Goal: Information Seeking & Learning: Check status

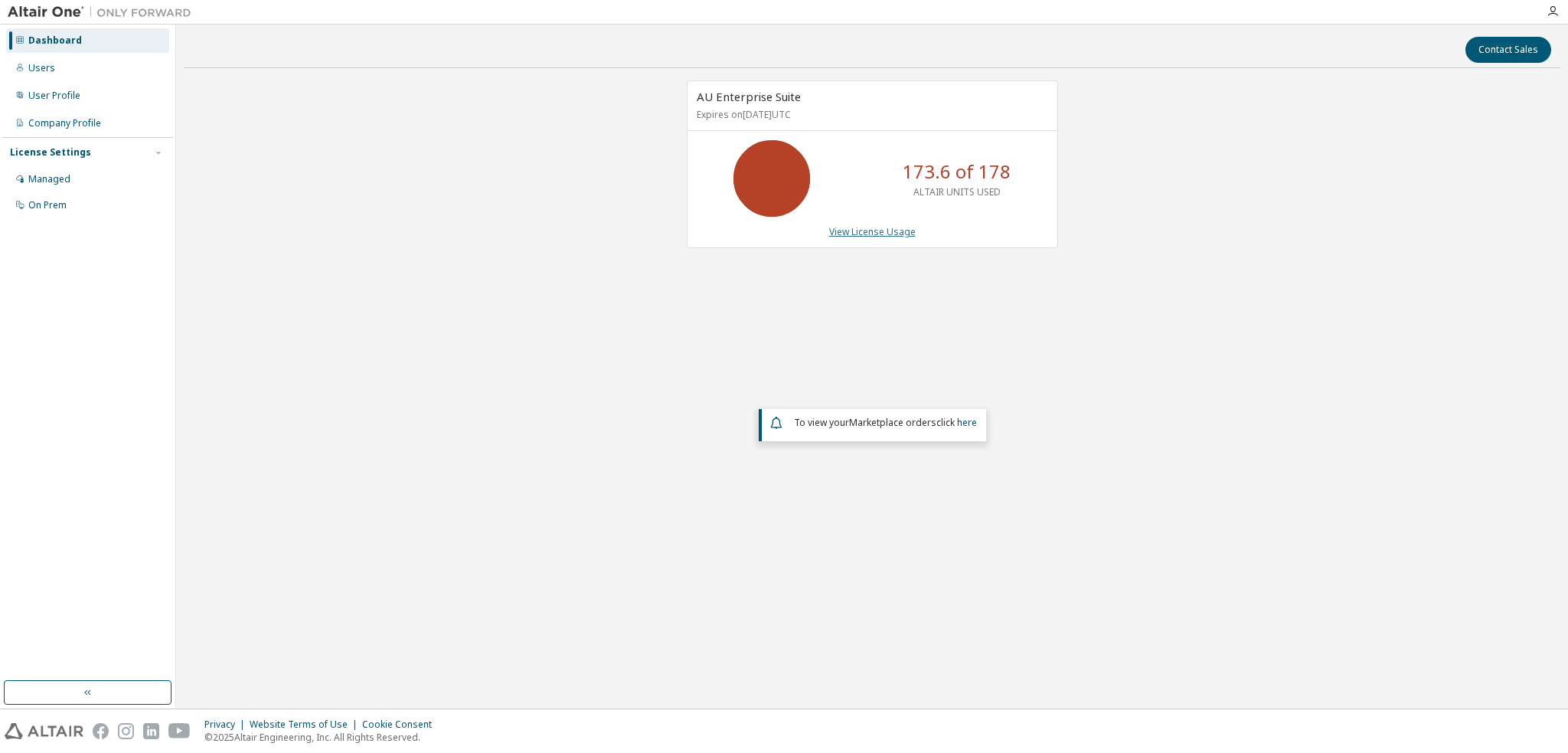
click at [844, 226] on link "View License Usage" at bounding box center [872, 231] width 86 height 13
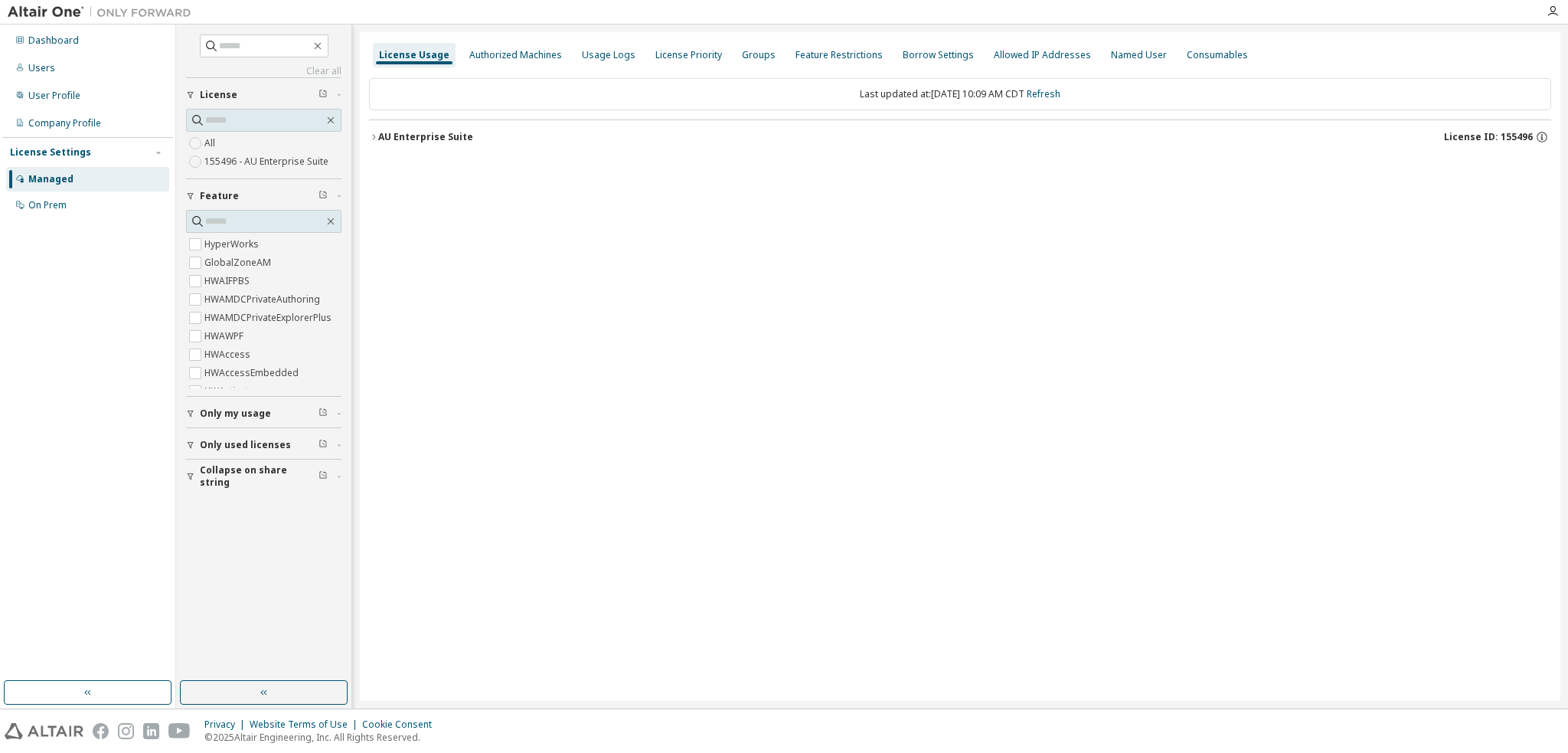
click at [430, 131] on div "AU Enterprise Suite" at bounding box center [426, 137] width 95 height 12
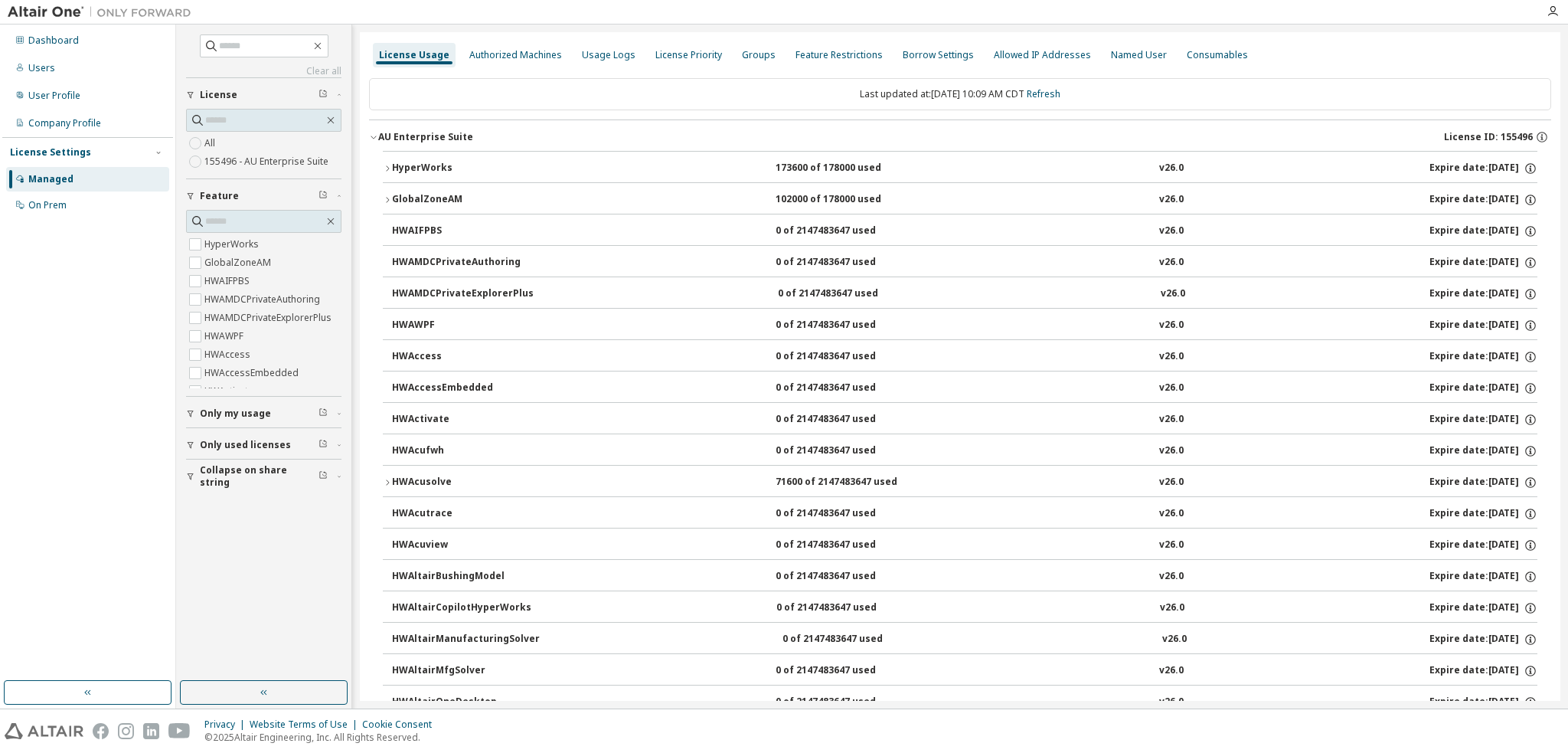
click at [436, 166] on div "HyperWorks" at bounding box center [461, 168] width 138 height 14
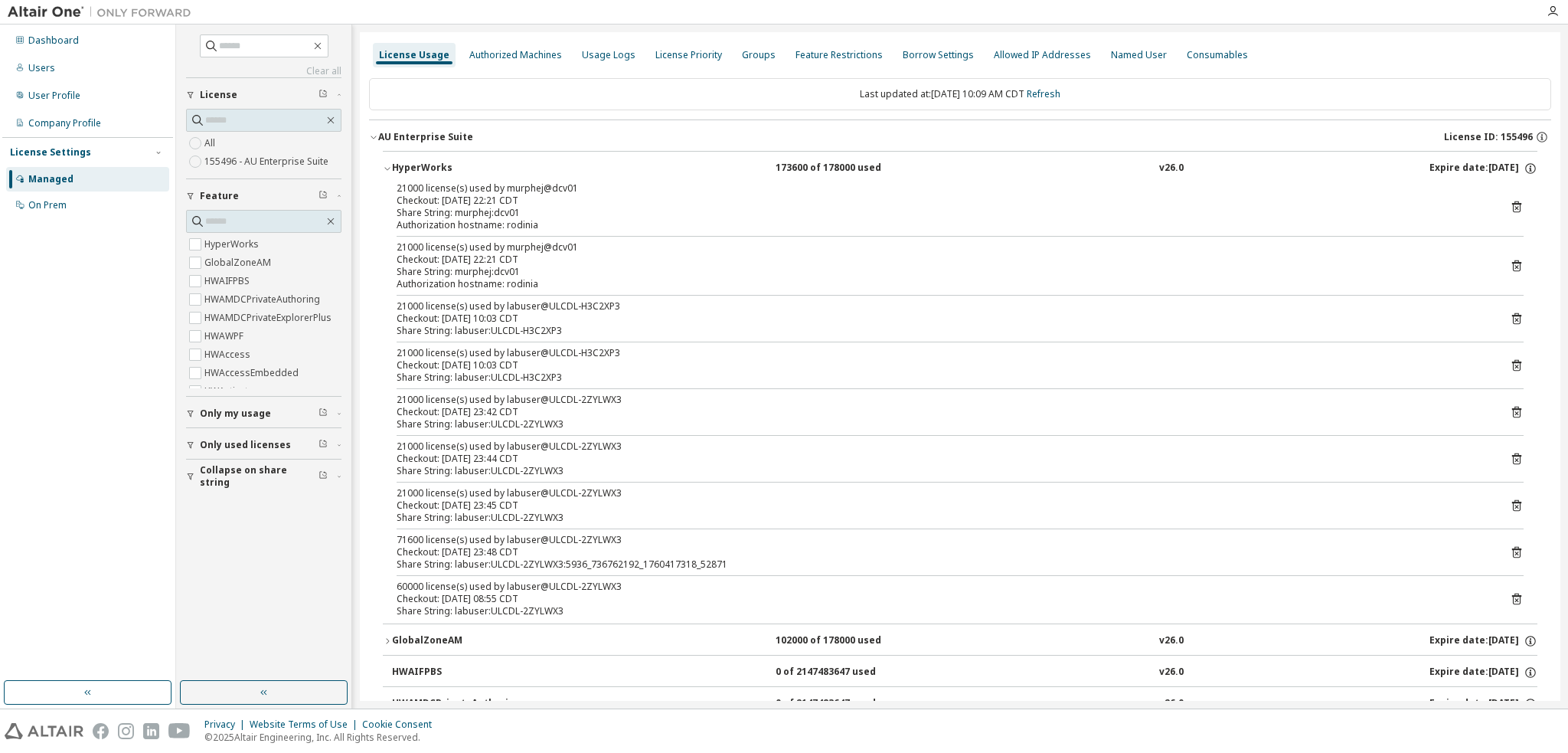
click at [1510, 265] on icon at bounding box center [1516, 266] width 14 height 14
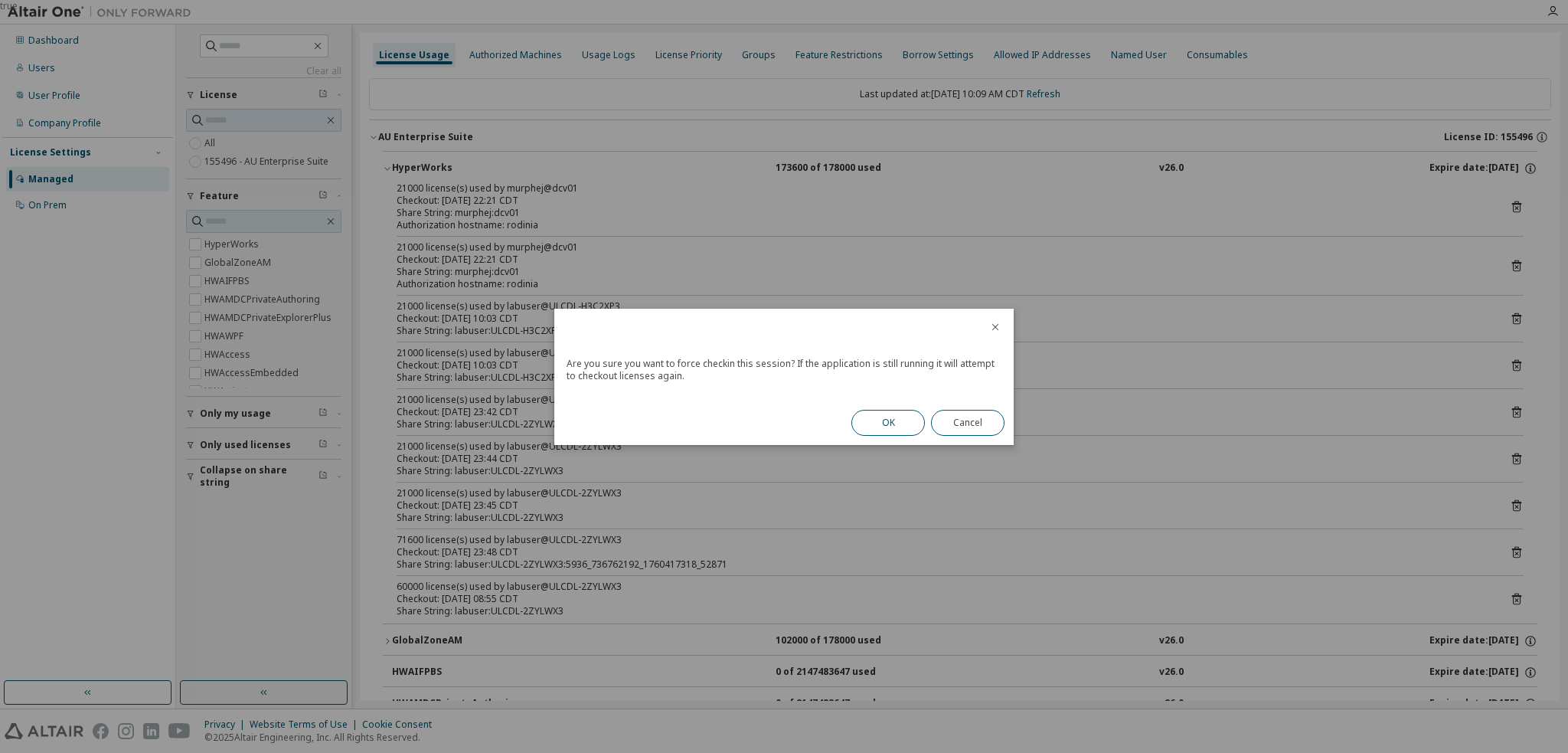
click at [879, 425] on button "OK" at bounding box center [888, 422] width 73 height 26
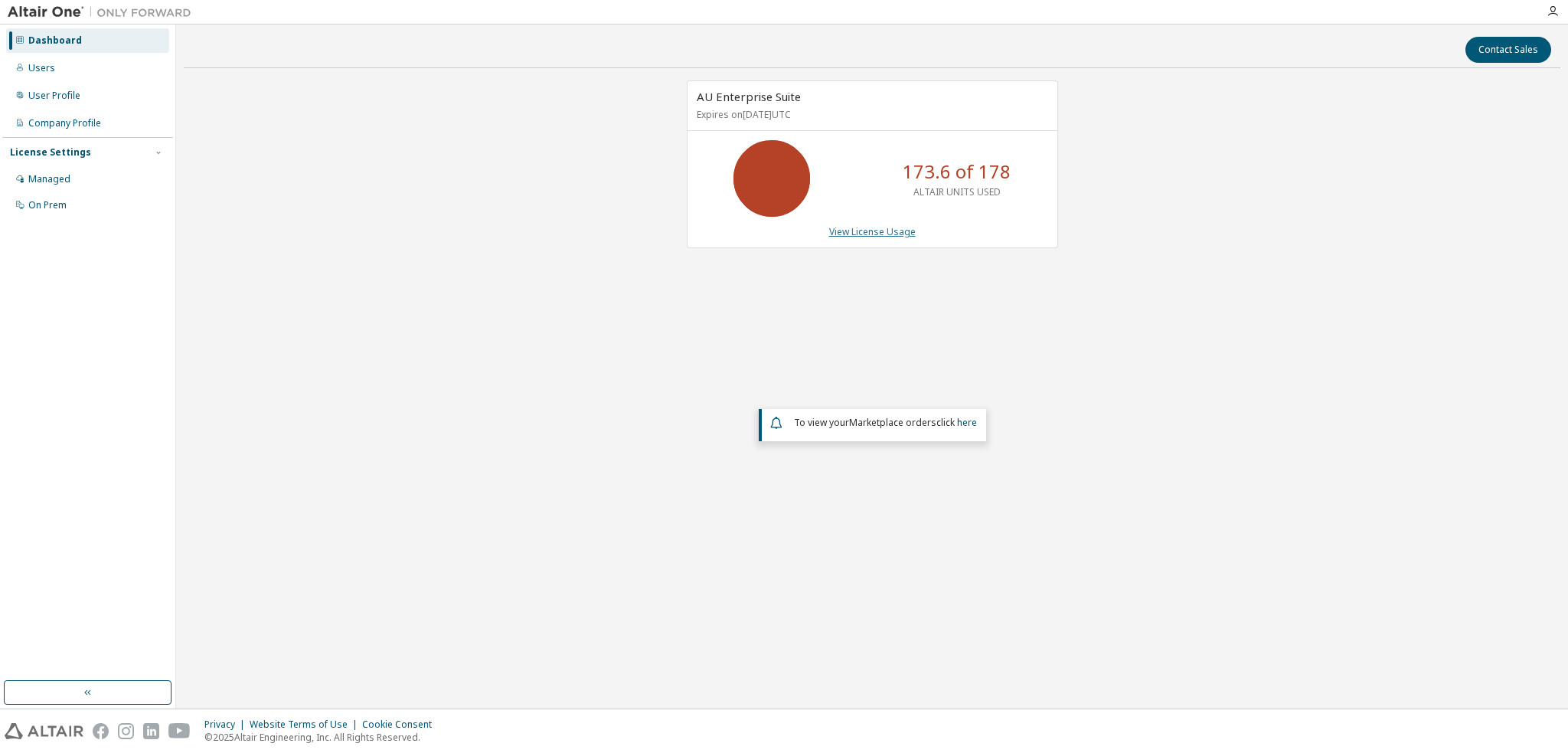
click at [907, 231] on link "View License Usage" at bounding box center [872, 231] width 86 height 13
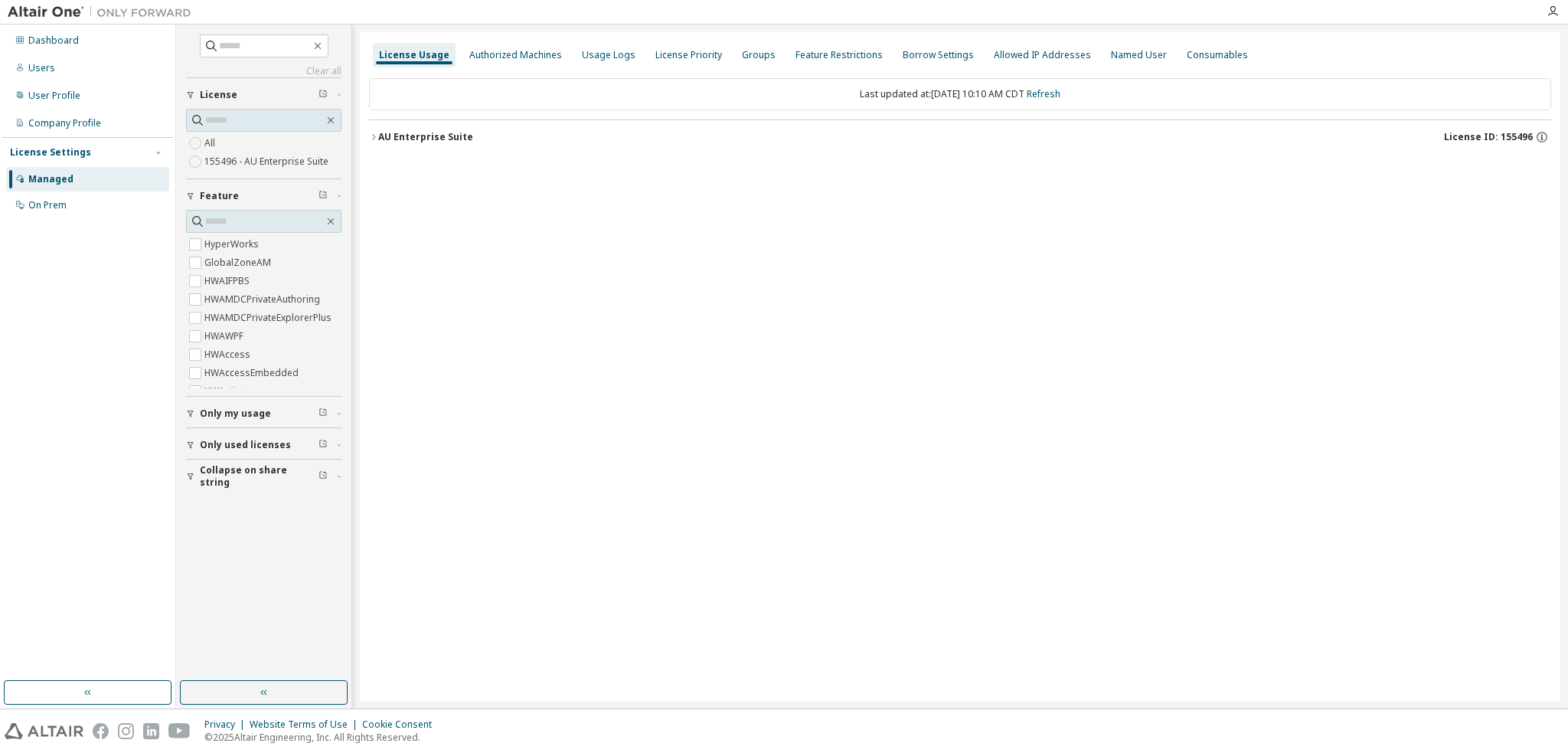
click at [399, 137] on div "AU Enterprise Suite" at bounding box center [426, 137] width 95 height 12
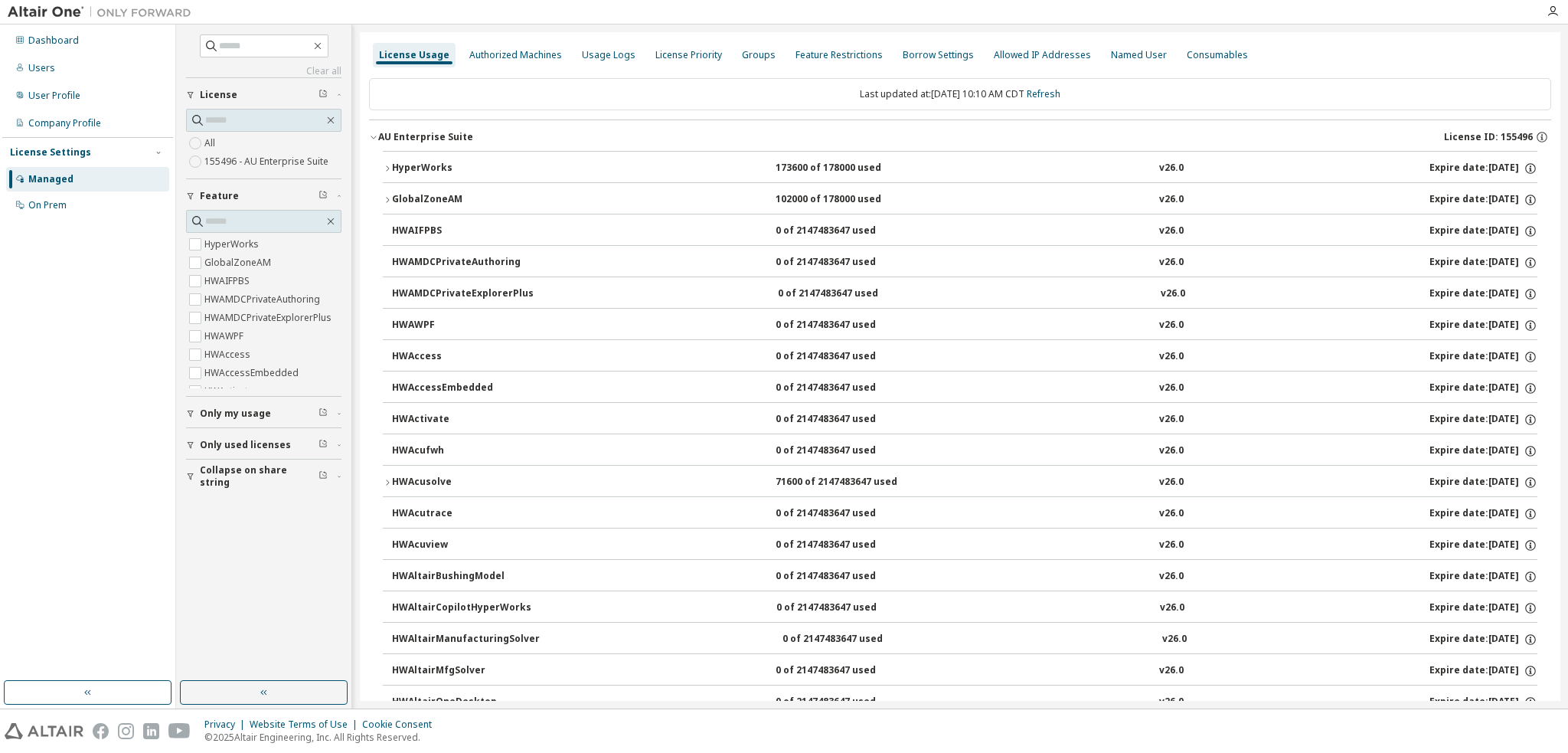
click at [385, 161] on button "HyperWorks 173600 of 178000 used v26.0 Expire date: [DATE]" at bounding box center [959, 168] width 1154 height 34
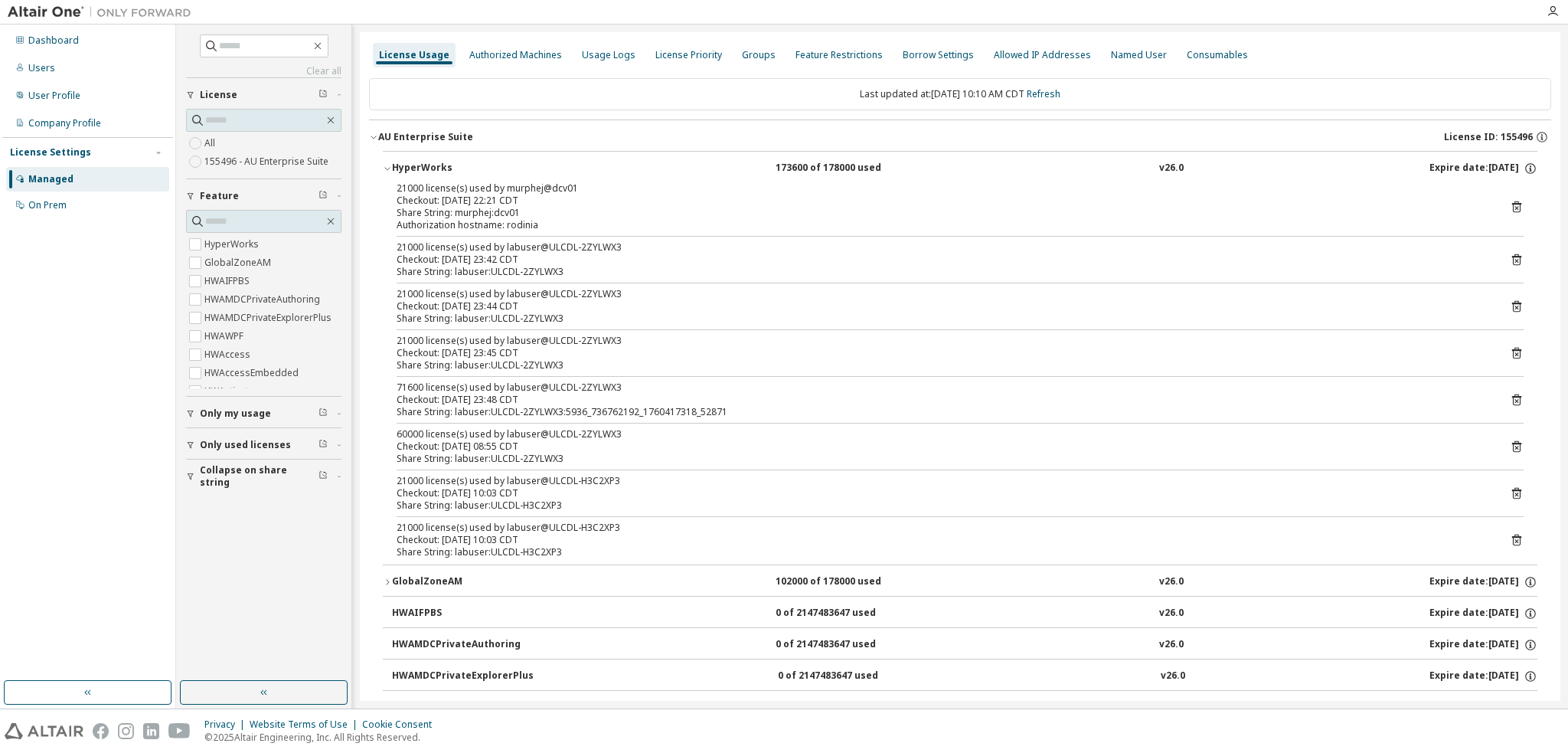
click at [1513, 207] on icon at bounding box center [1516, 207] width 14 height 14
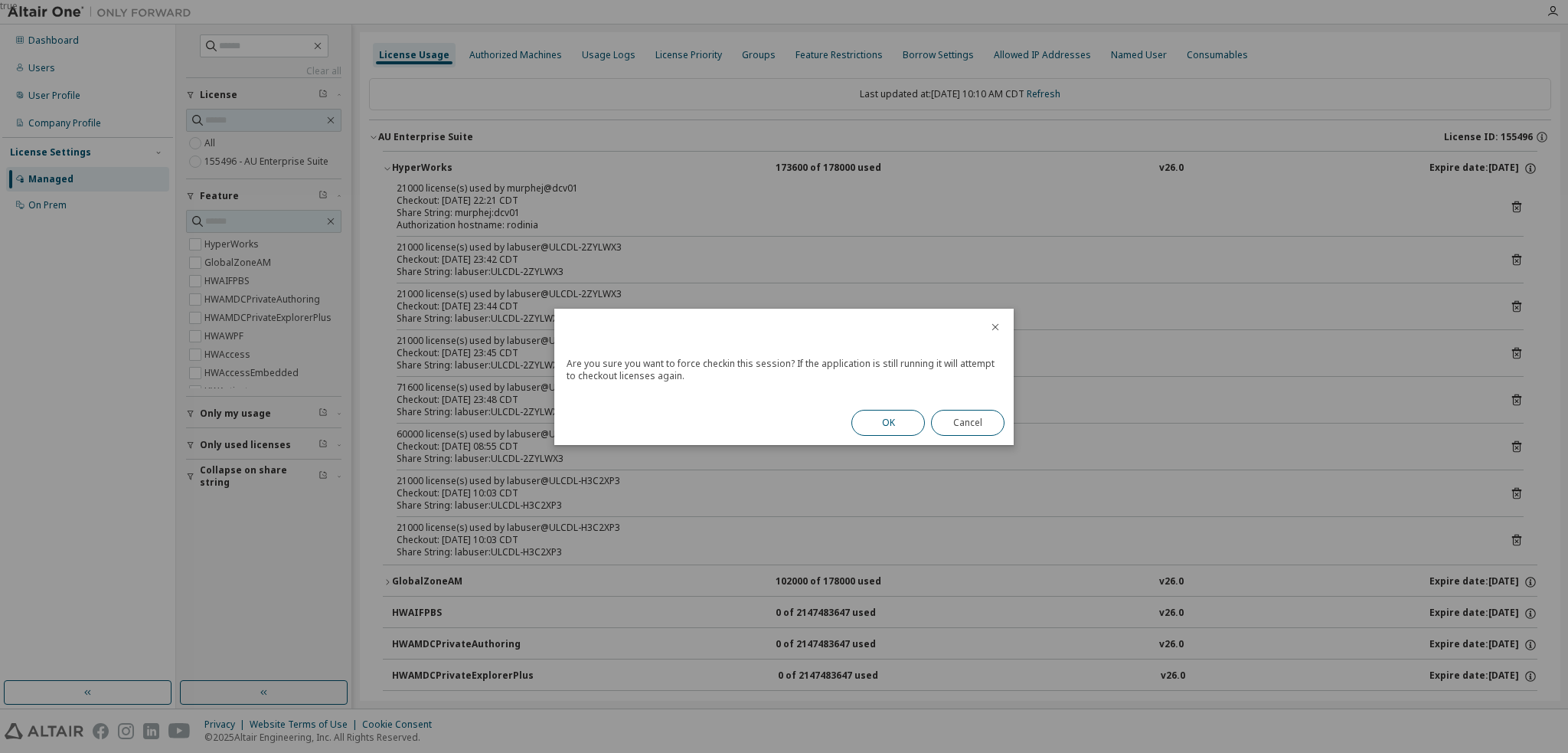
click at [871, 422] on button "OK" at bounding box center [888, 422] width 73 height 26
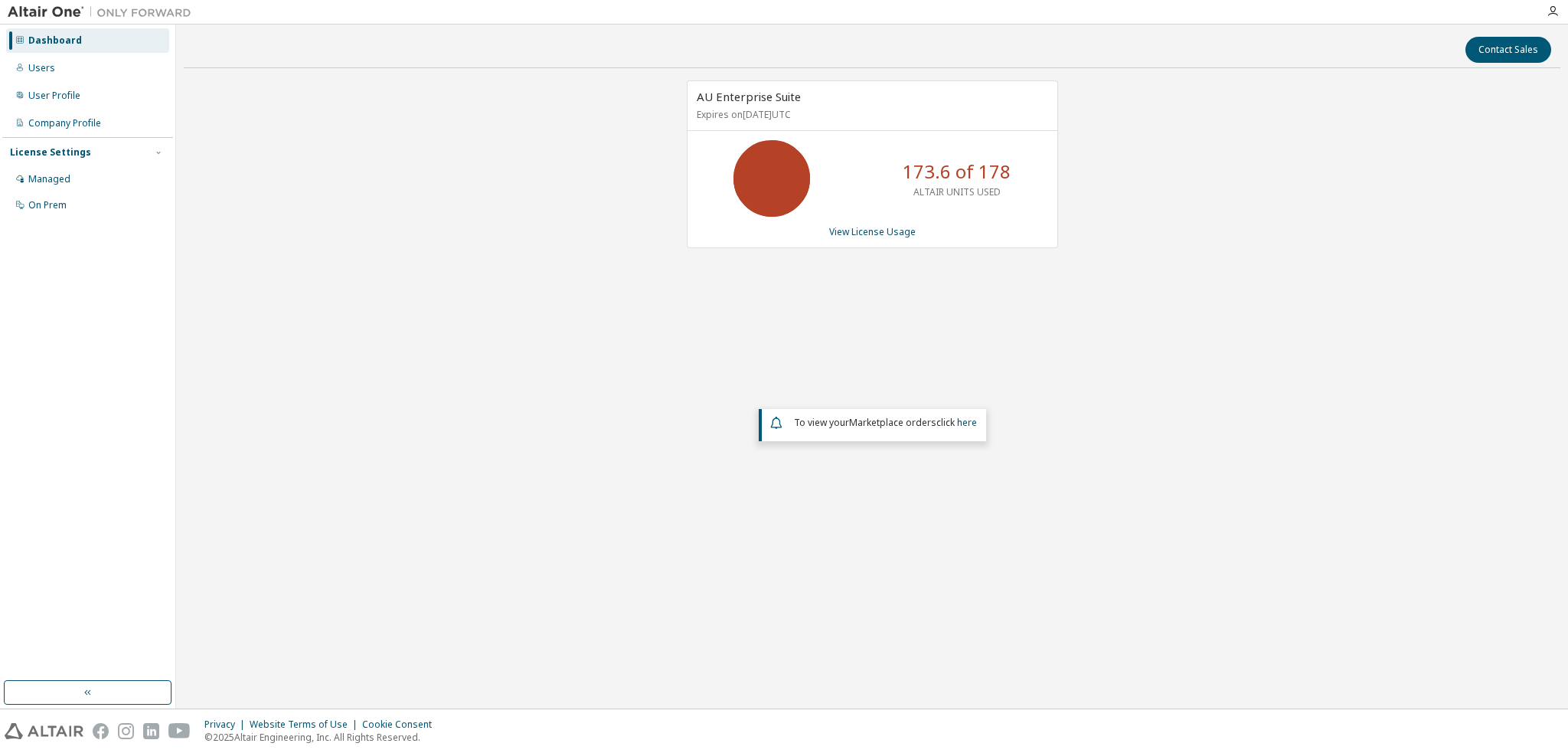
click at [869, 240] on div "AU Enterprise Suite Expires on June 29, 2026 UTC 173.6 of 178 ALTAIR UNITS USED…" at bounding box center [872, 163] width 371 height 167
click at [867, 232] on link "View License Usage" at bounding box center [872, 231] width 86 height 13
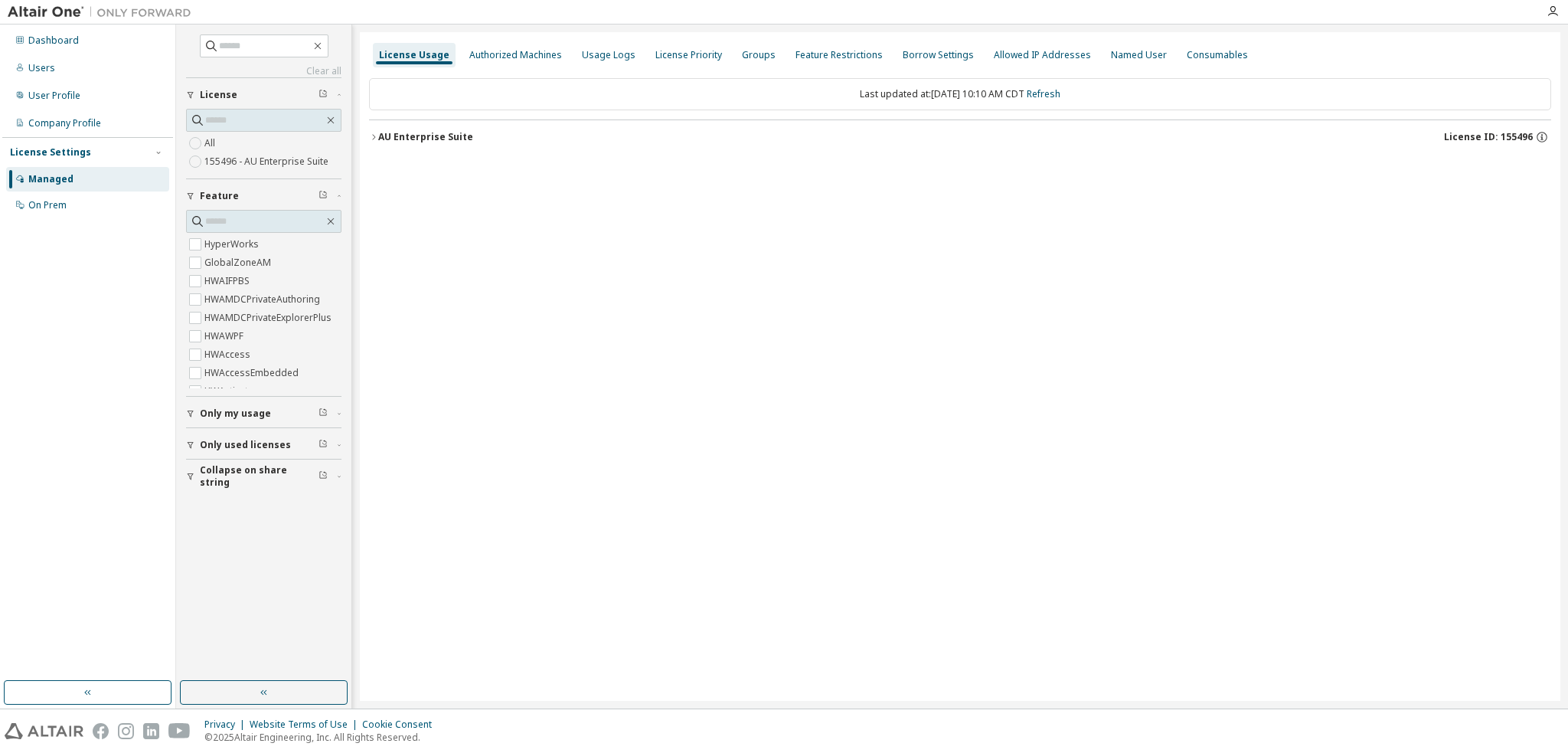
click at [413, 139] on div "AU Enterprise Suite" at bounding box center [426, 137] width 95 height 12
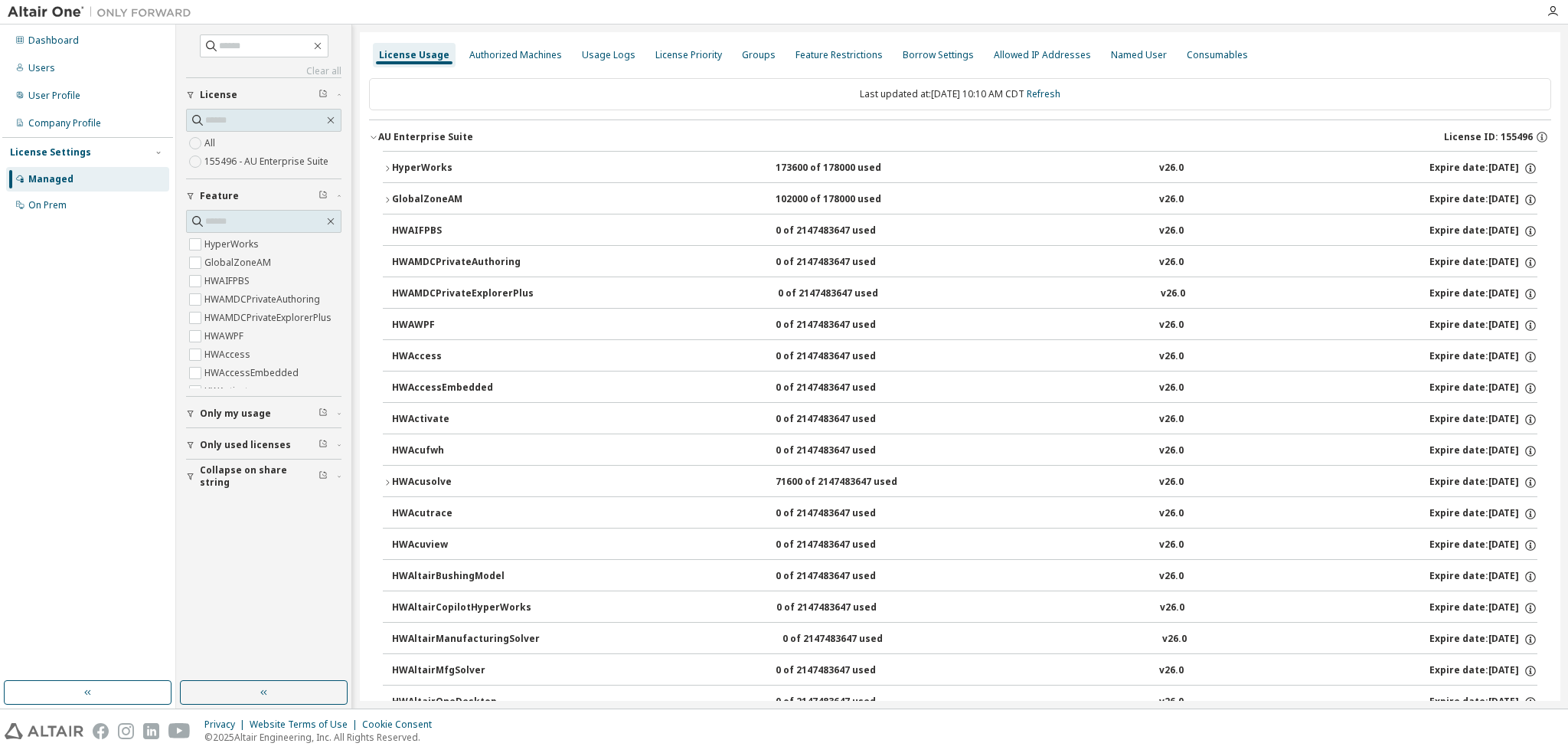
click at [426, 163] on div "HyperWorks" at bounding box center [461, 168] width 138 height 14
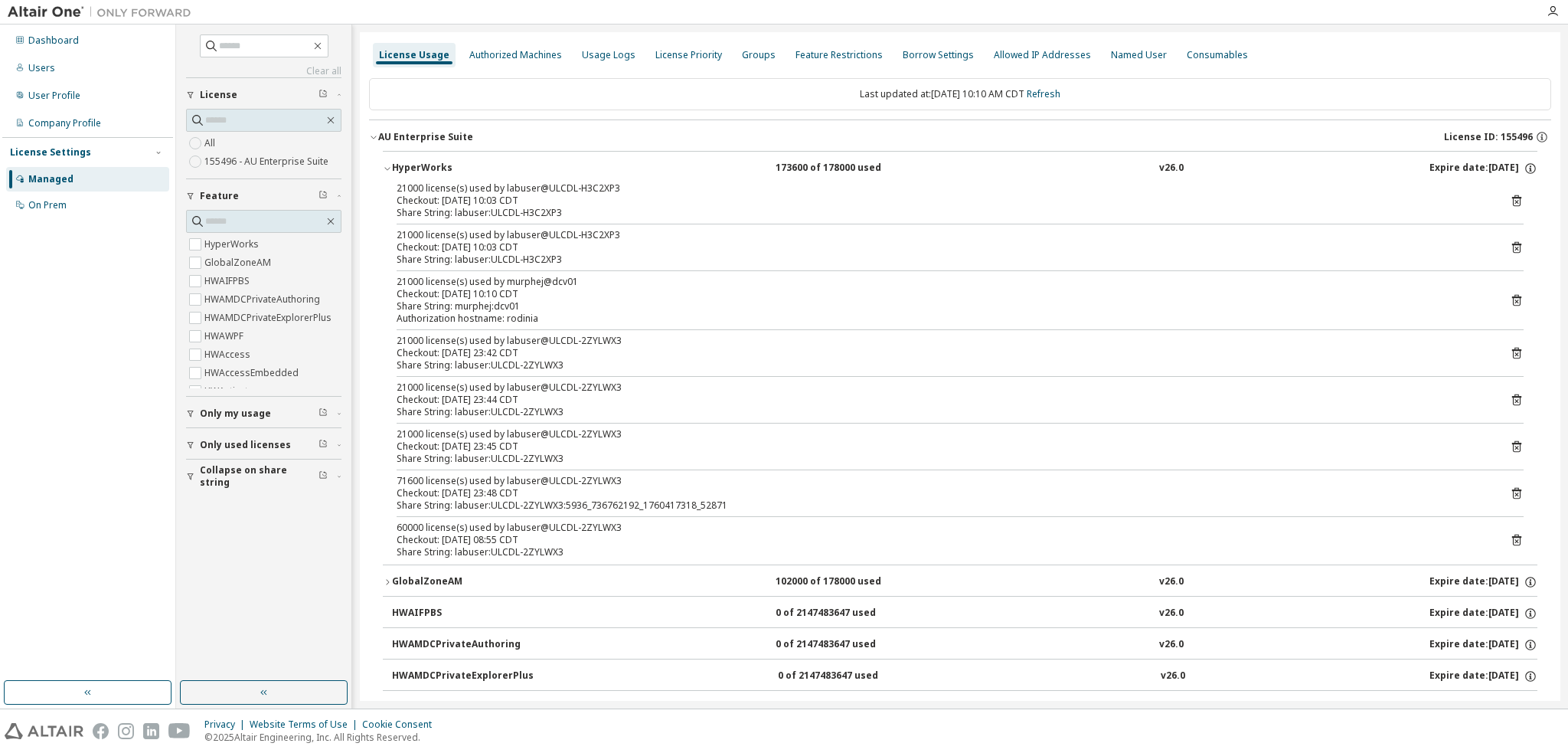
click at [1510, 302] on icon at bounding box center [1516, 300] width 14 height 14
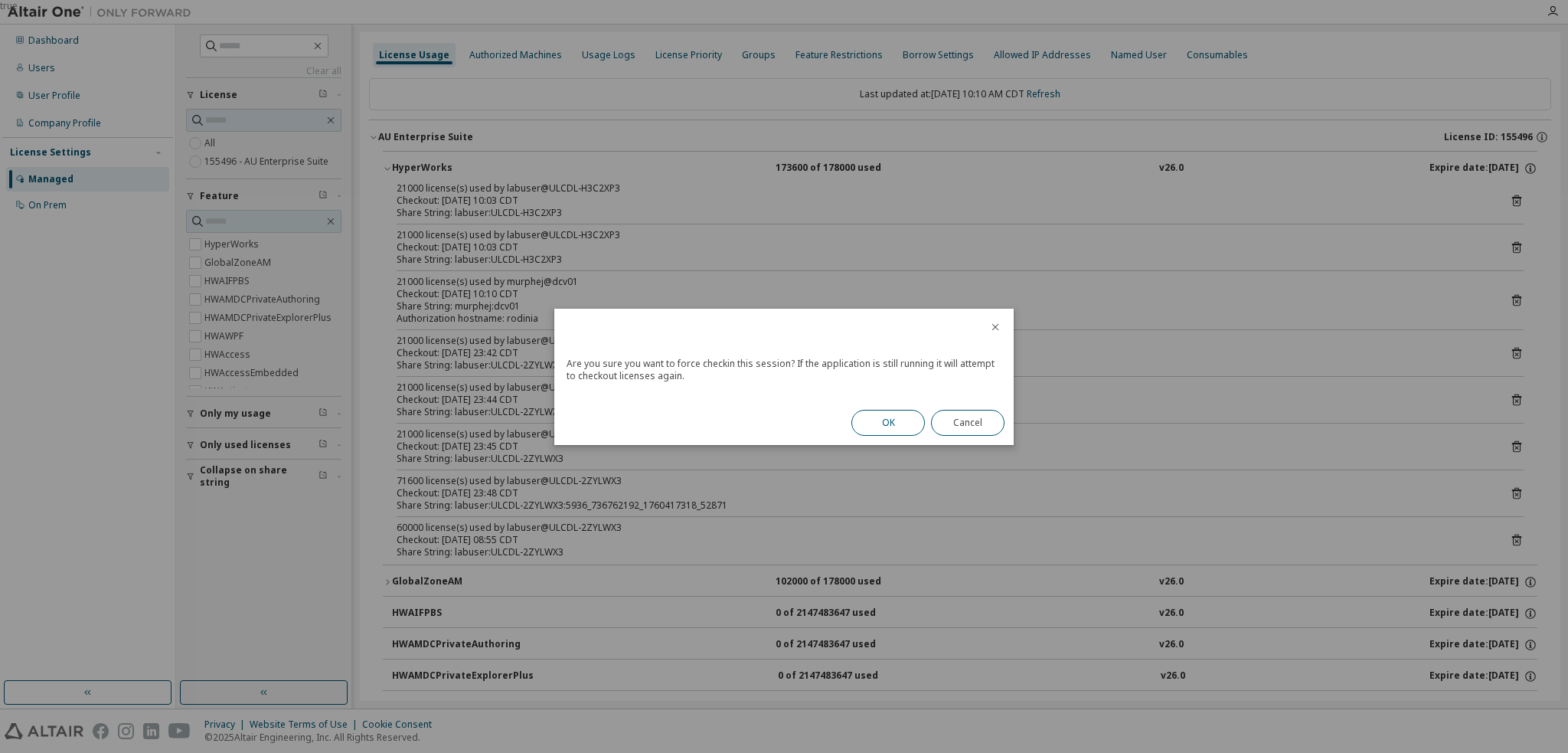
click at [885, 426] on button "OK" at bounding box center [888, 422] width 73 height 26
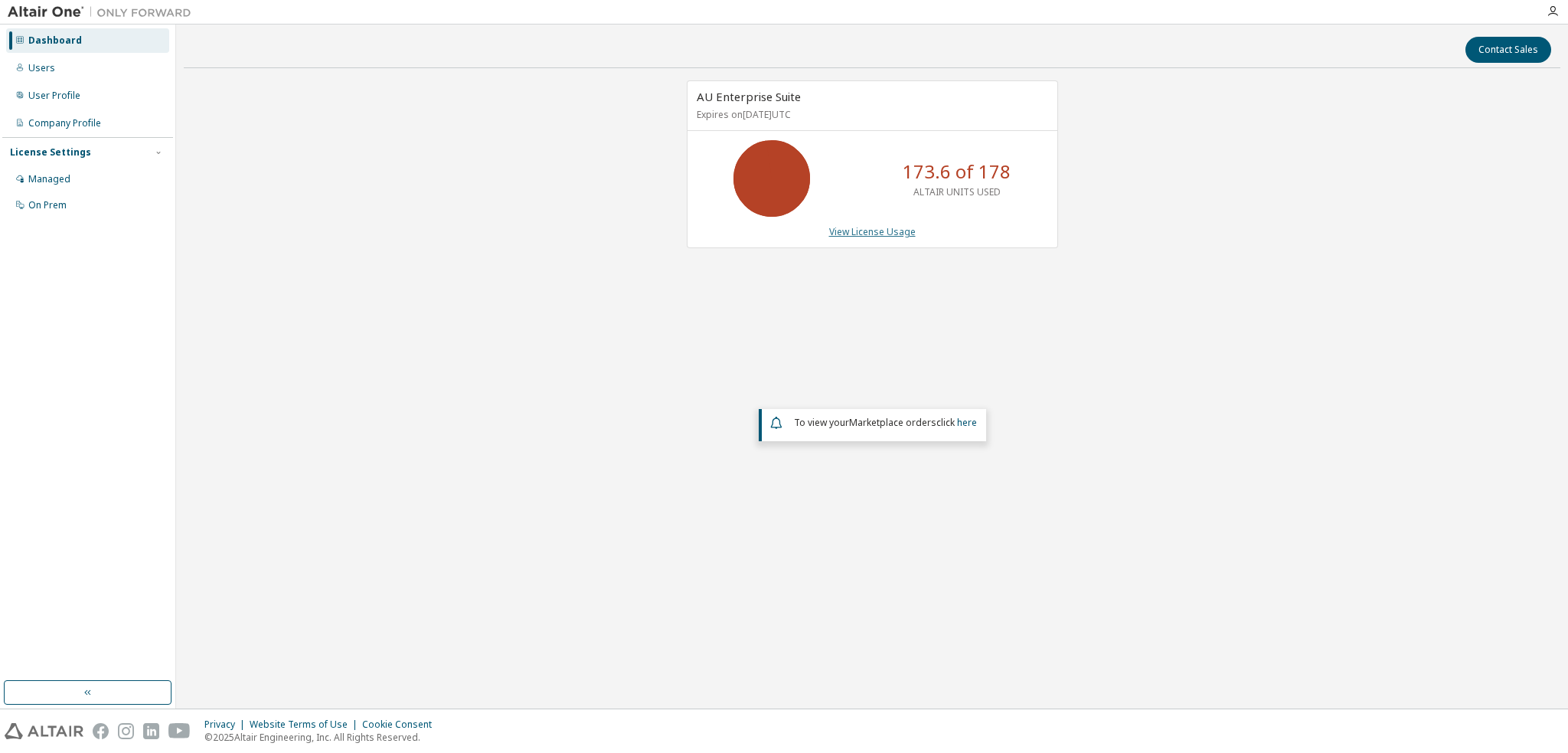
click at [846, 232] on link "View License Usage" at bounding box center [872, 231] width 86 height 13
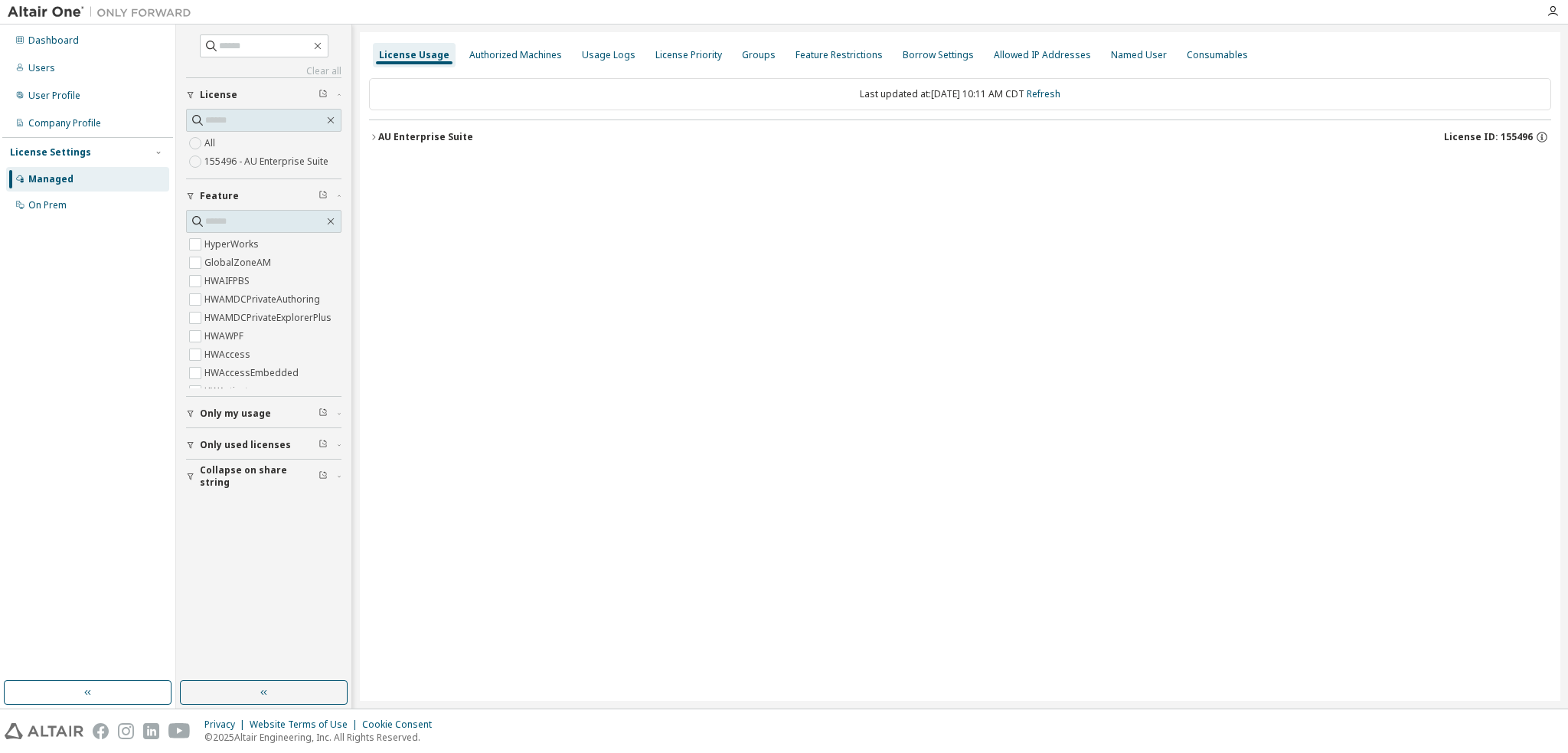
click at [426, 148] on button "AU Enterprise Suite License ID: 155496" at bounding box center [959, 137] width 1182 height 34
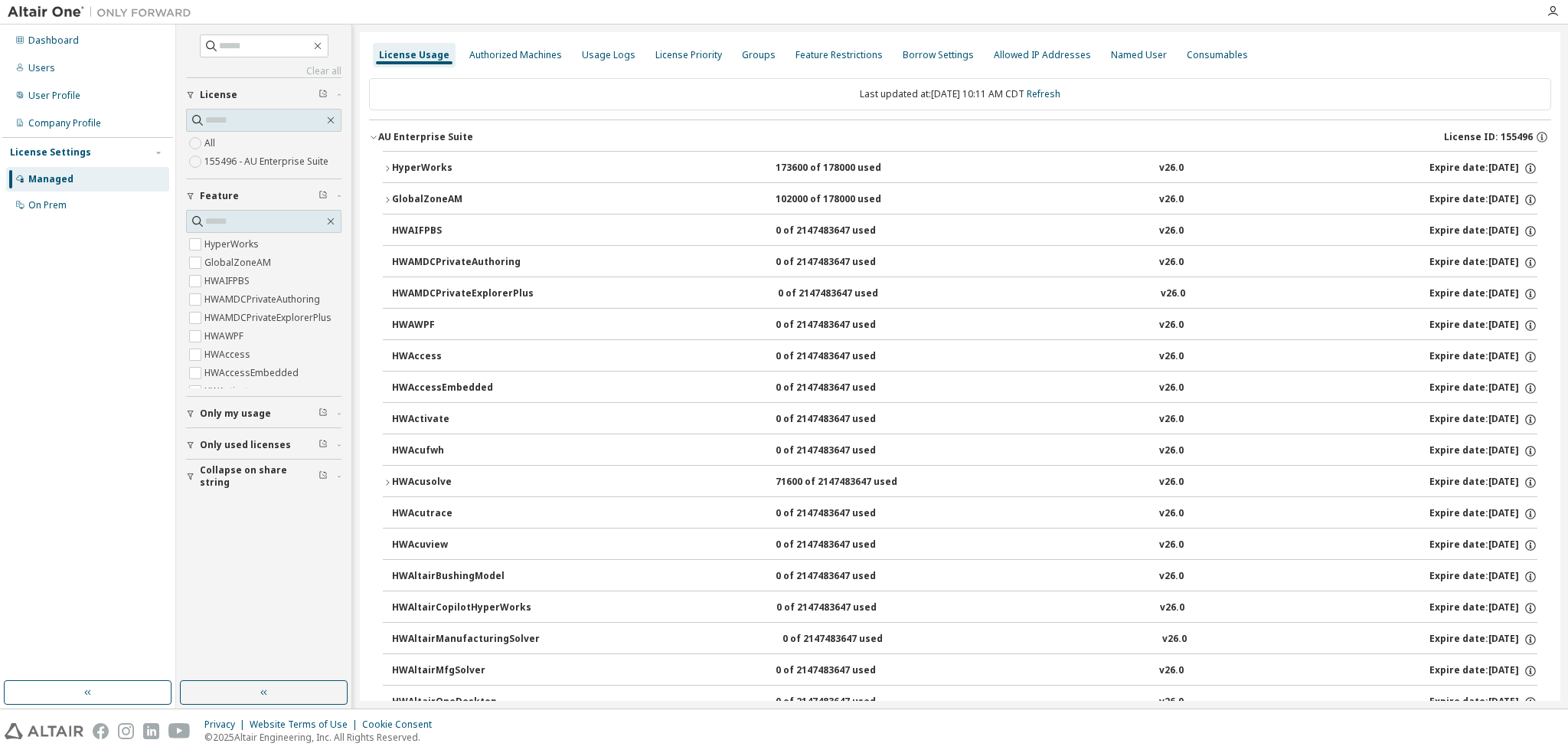
click at [441, 159] on button "HyperWorks 173600 of 178000 used v26.0 Expire date: [DATE]" at bounding box center [959, 168] width 1154 height 34
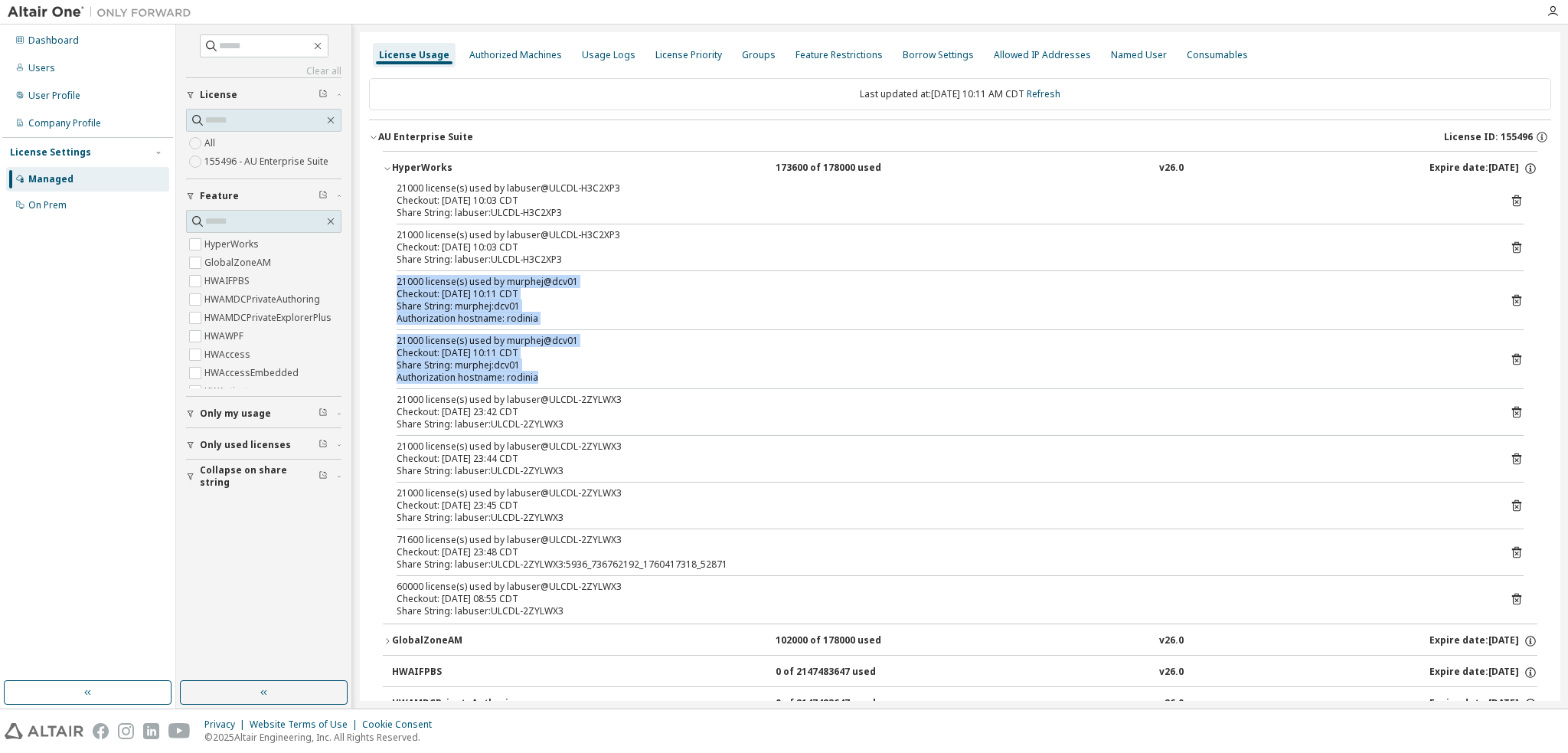
drag, startPoint x: 551, startPoint y: 376, endPoint x: 386, endPoint y: 279, distance: 191.4
click at [386, 279] on div "21000 license(s) used by labuser@ULCDL-H3C2XP3 Checkout: [DATE] 10:03 CDT Share…" at bounding box center [959, 402] width 1154 height 441
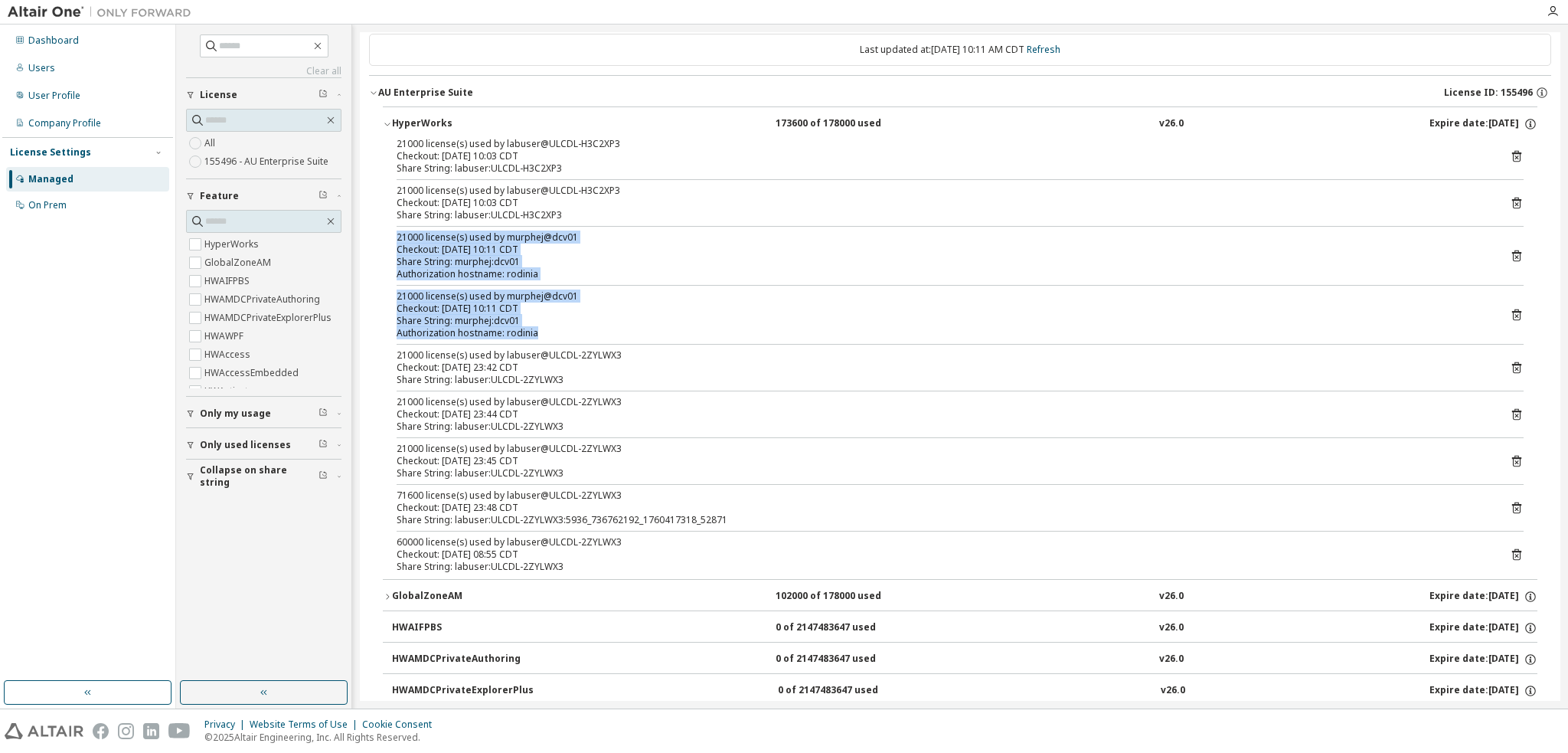
scroll to position [230, 0]
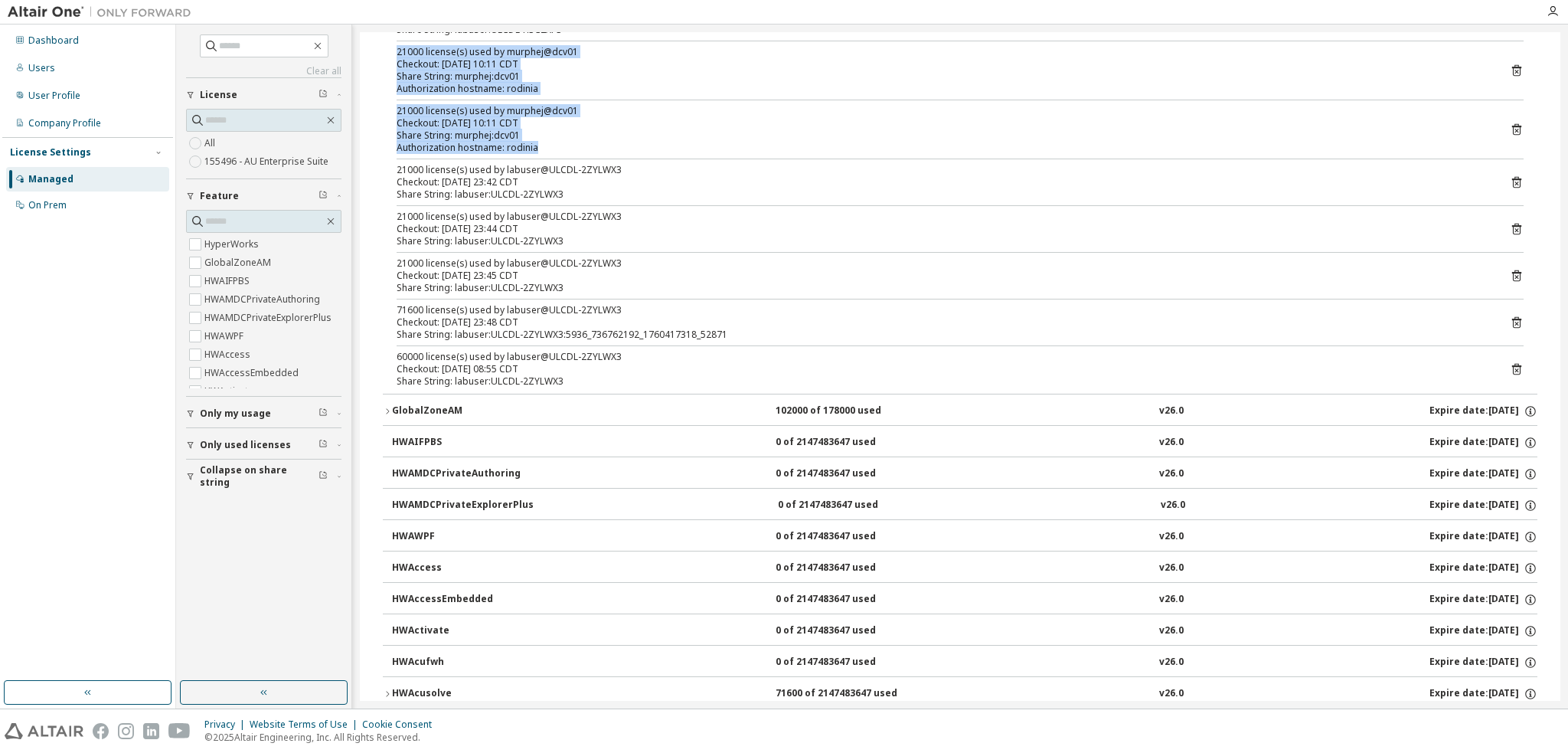
click at [392, 409] on div "GlobalZoneAM" at bounding box center [461, 411] width 138 height 14
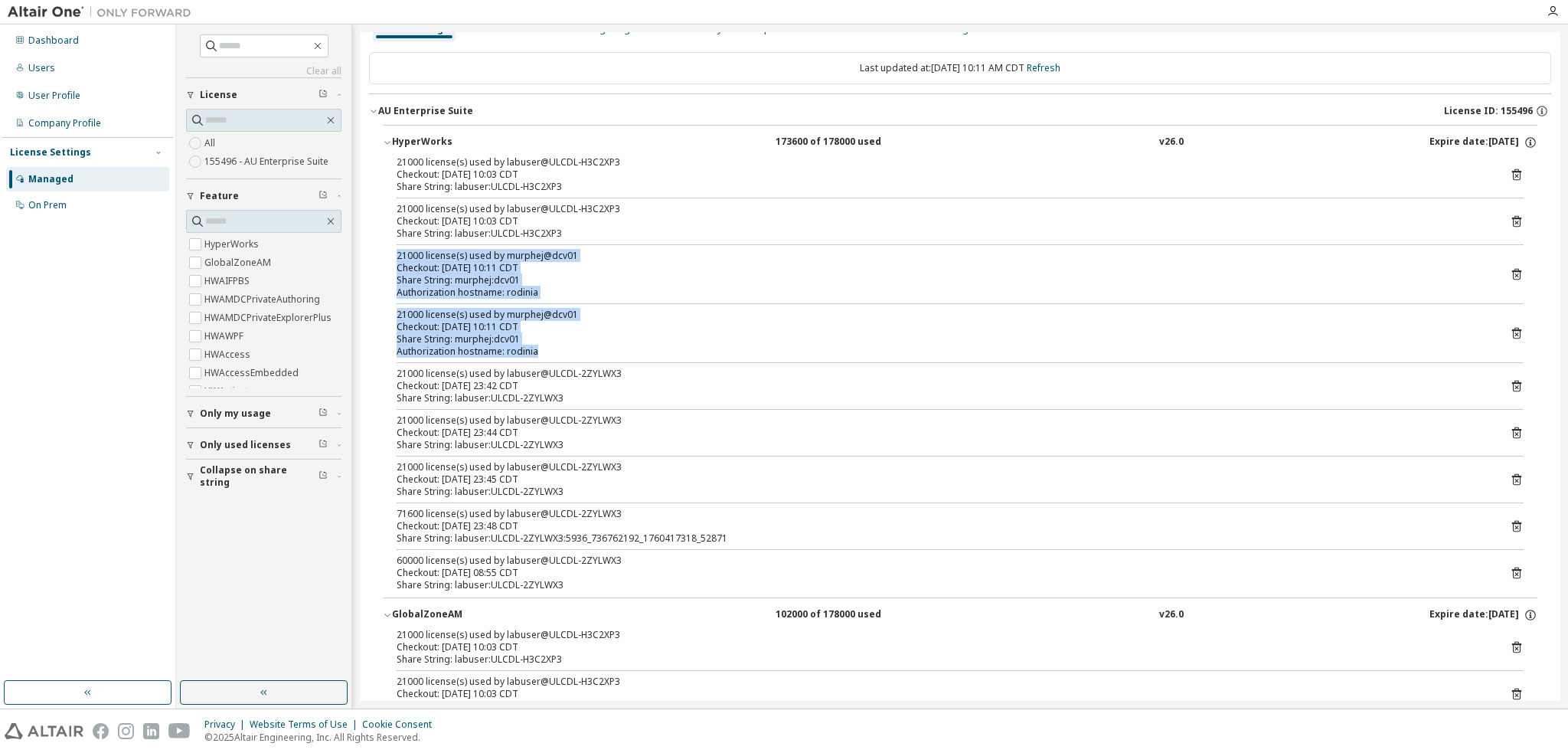
scroll to position [0, 0]
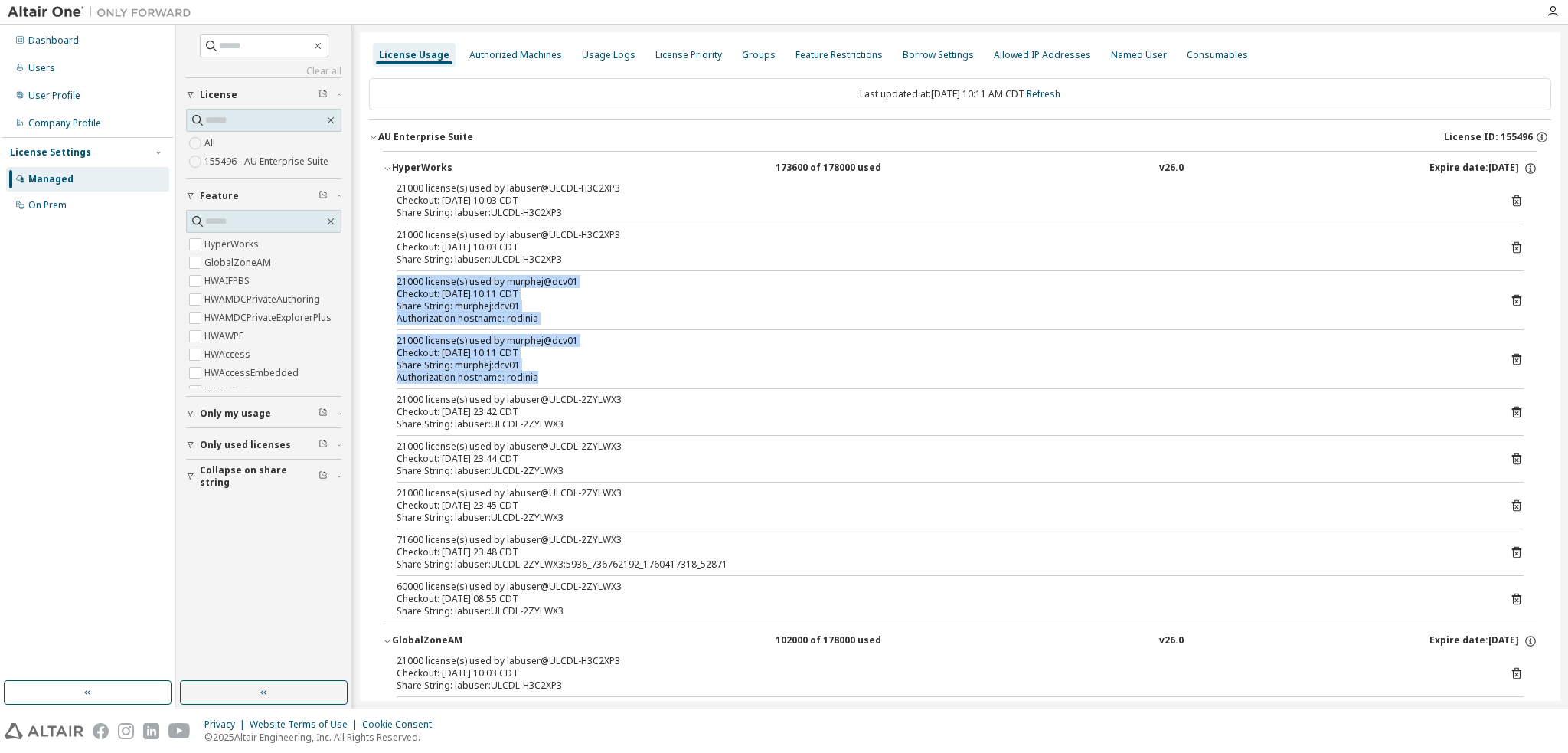
click at [620, 325] on div "21000 license(s) used by labuser@ULCDL-H3C2XP3 Checkout: [DATE] 10:03 CDT Share…" at bounding box center [959, 402] width 1154 height 441
click at [190, 413] on icon "button" at bounding box center [190, 413] width 6 height 7
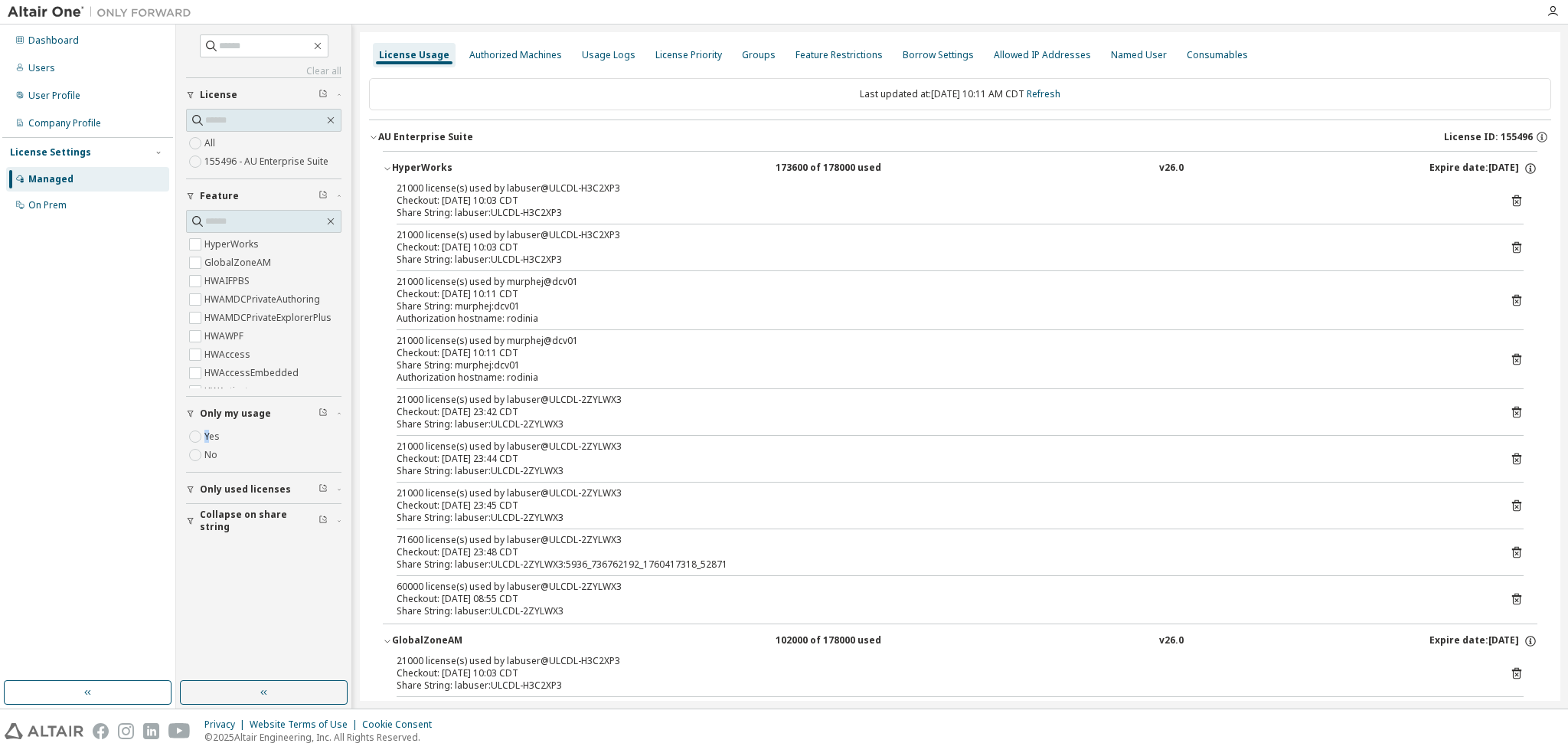
click at [210, 431] on span "Yes" at bounding box center [204, 436] width 37 height 19
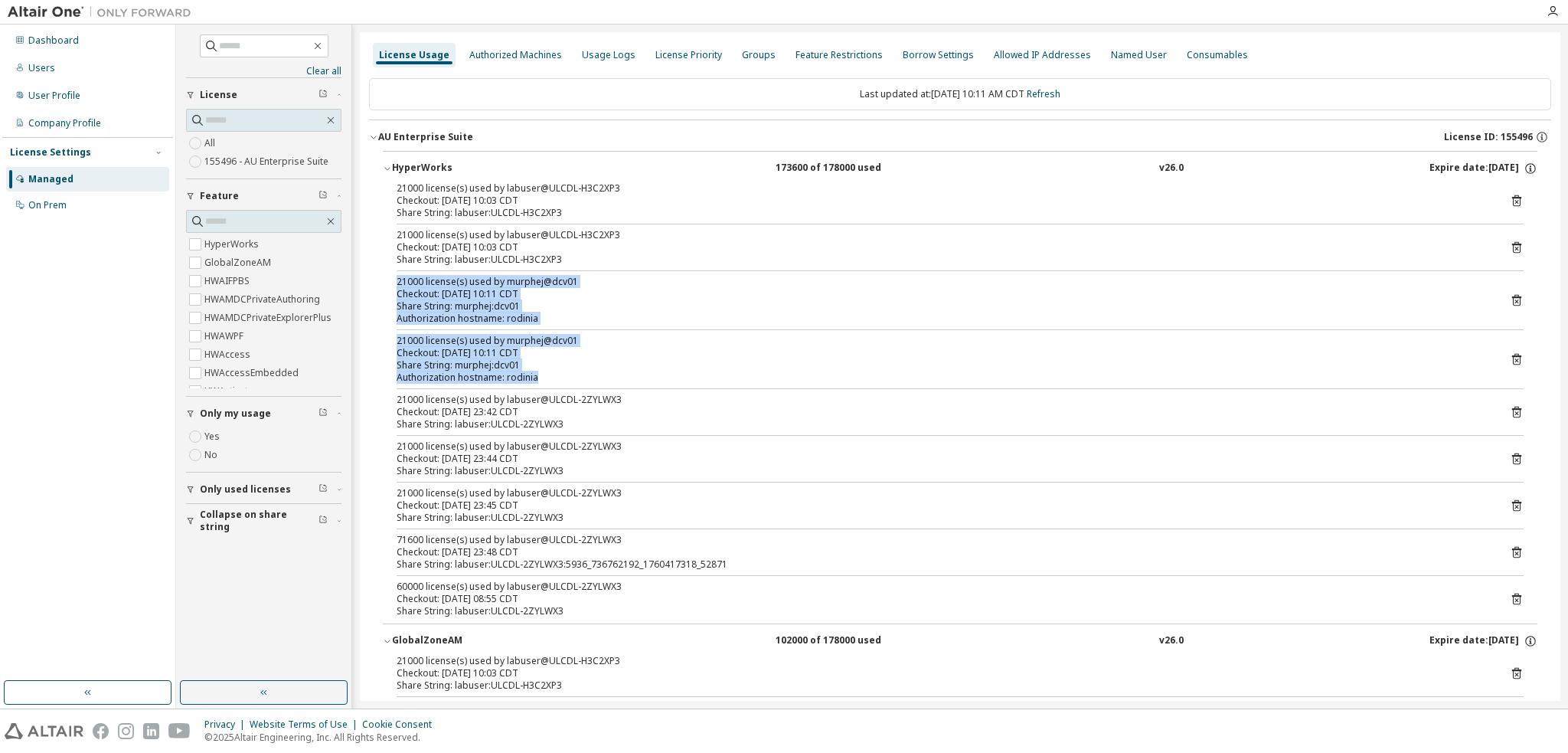
drag, startPoint x: 538, startPoint y: 376, endPoint x: 389, endPoint y: 287, distance: 173.6
click at [389, 287] on div "21000 license(s) used by labuser@ULCDL-H3C2XP3 Checkout: [DATE] 10:03 CDT Share…" at bounding box center [959, 402] width 1154 height 441
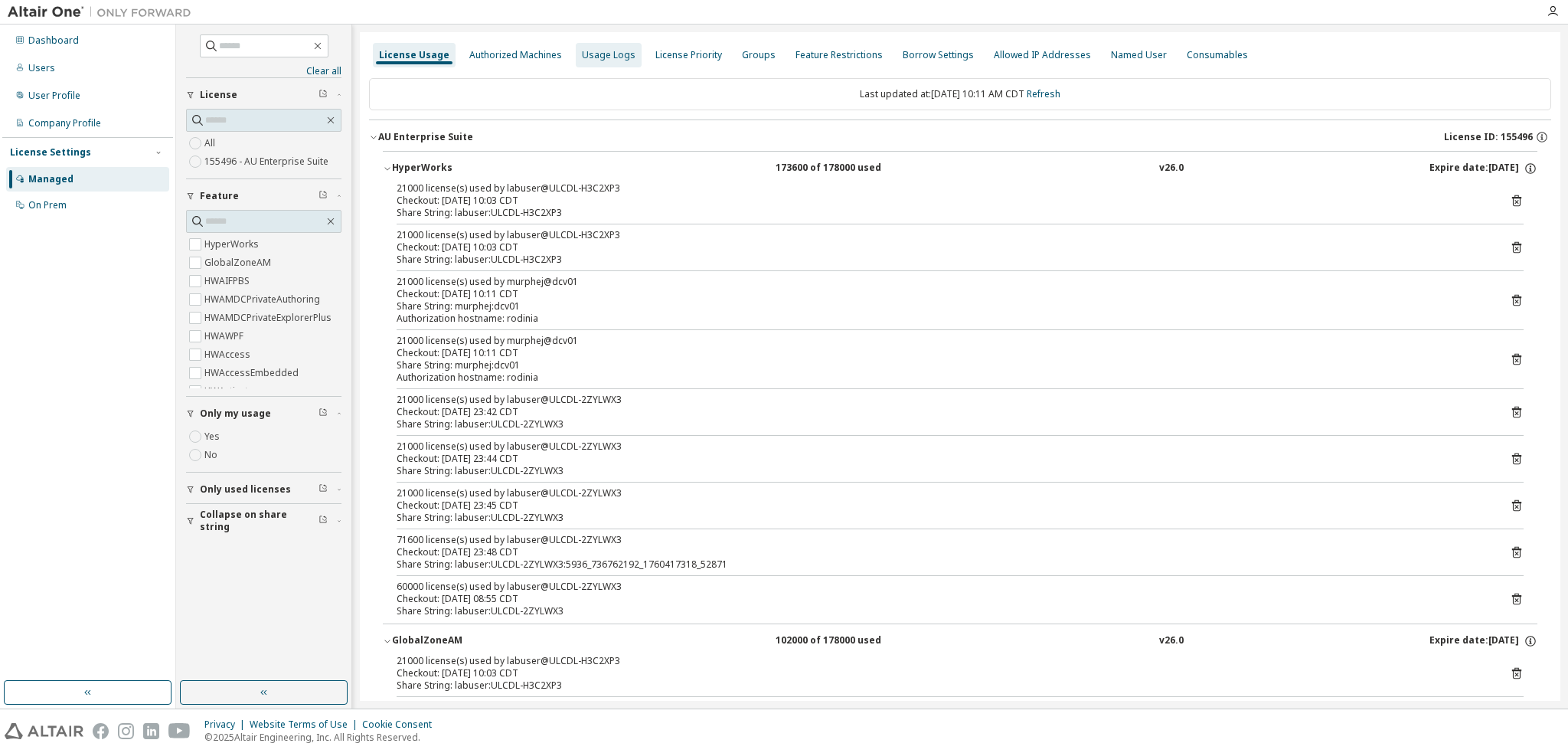
click at [575, 55] on div "Usage Logs" at bounding box center [608, 54] width 65 height 25
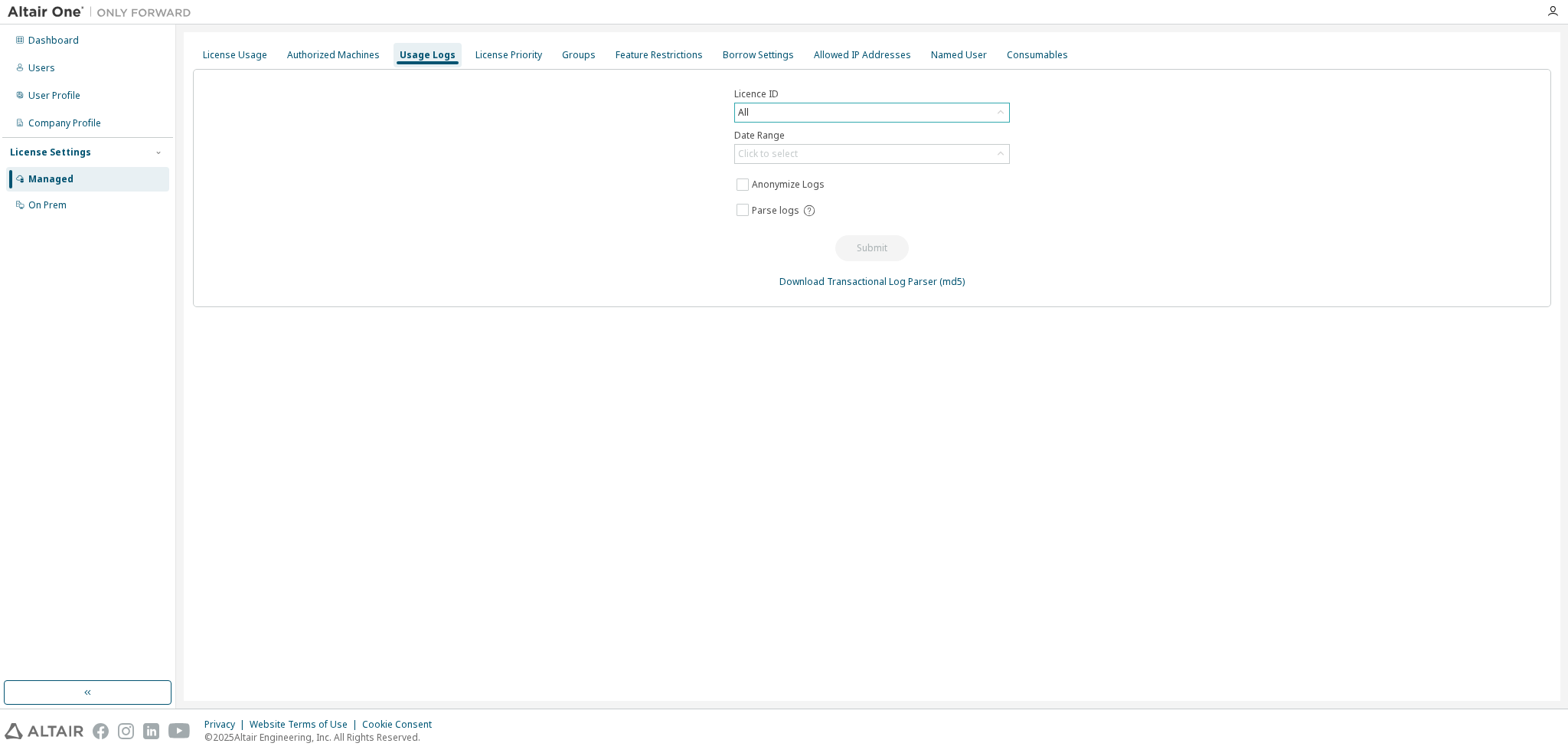
click at [840, 115] on div "All" at bounding box center [872, 112] width 274 height 19
click at [839, 113] on div "All" at bounding box center [872, 112] width 274 height 19
click at [520, 57] on div "License Priority" at bounding box center [508, 54] width 66 height 12
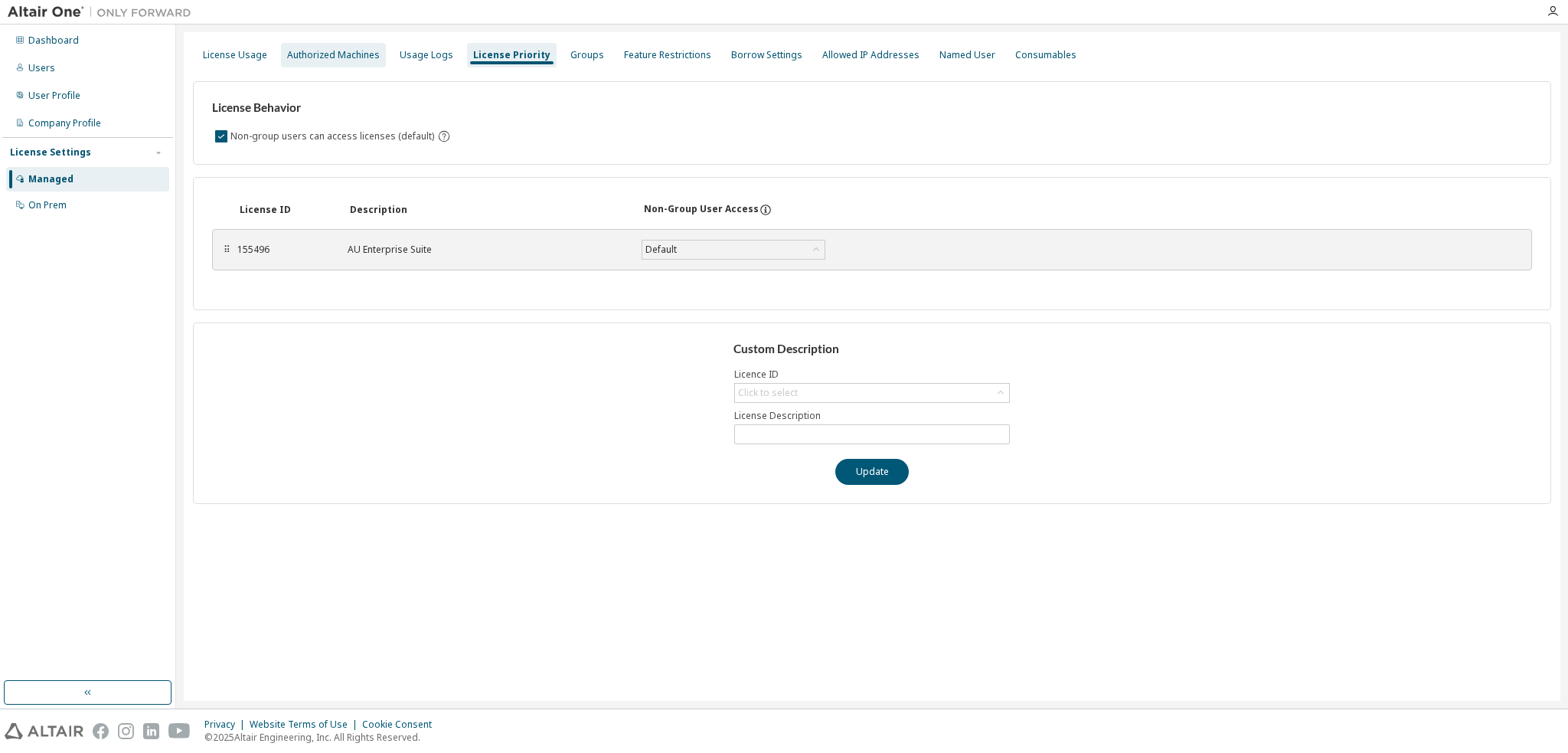
click at [367, 57] on div "Authorized Machines" at bounding box center [334, 54] width 93 height 12
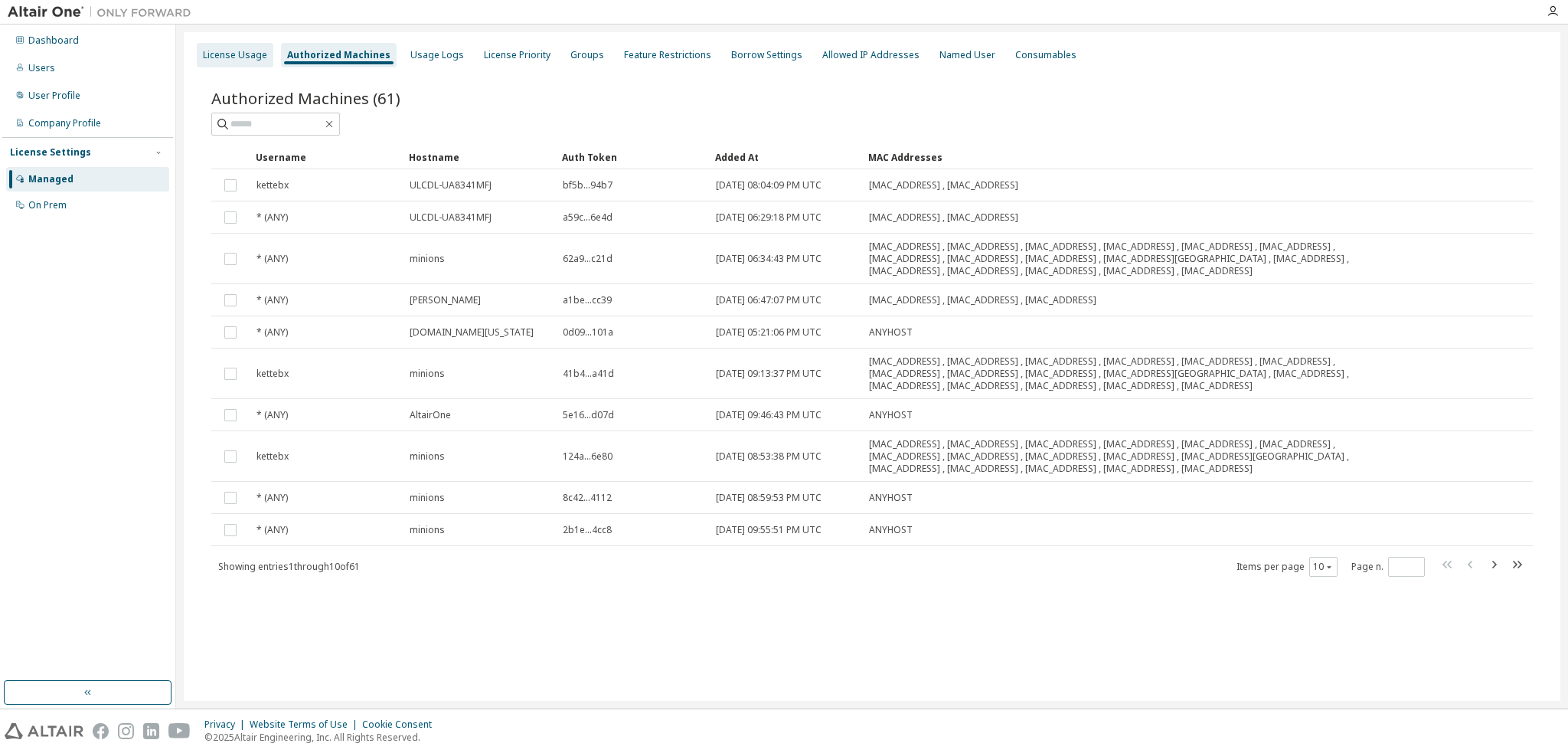
click at [255, 53] on div "License Usage" at bounding box center [235, 54] width 64 height 12
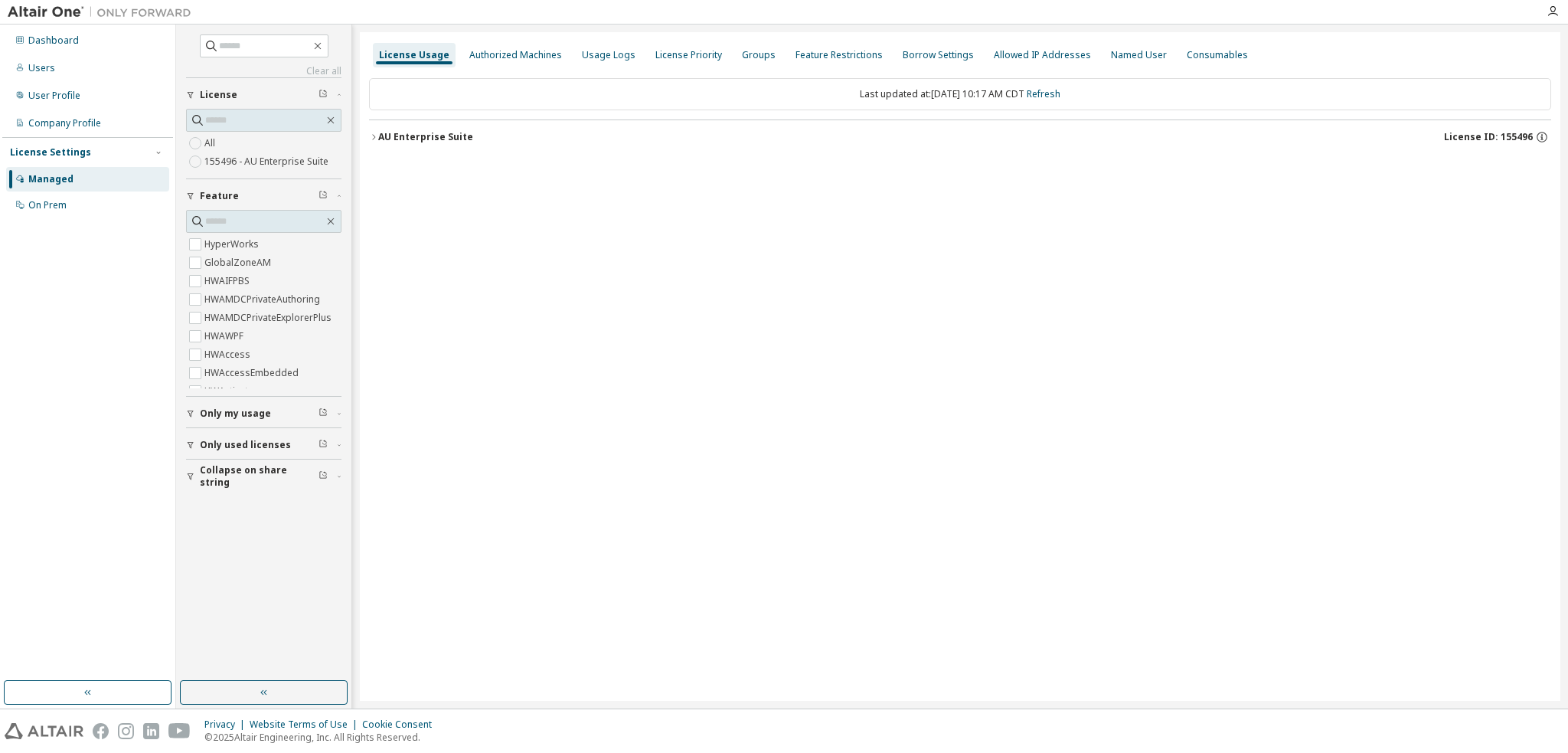
click at [406, 138] on div "AU Enterprise Suite" at bounding box center [426, 137] width 95 height 12
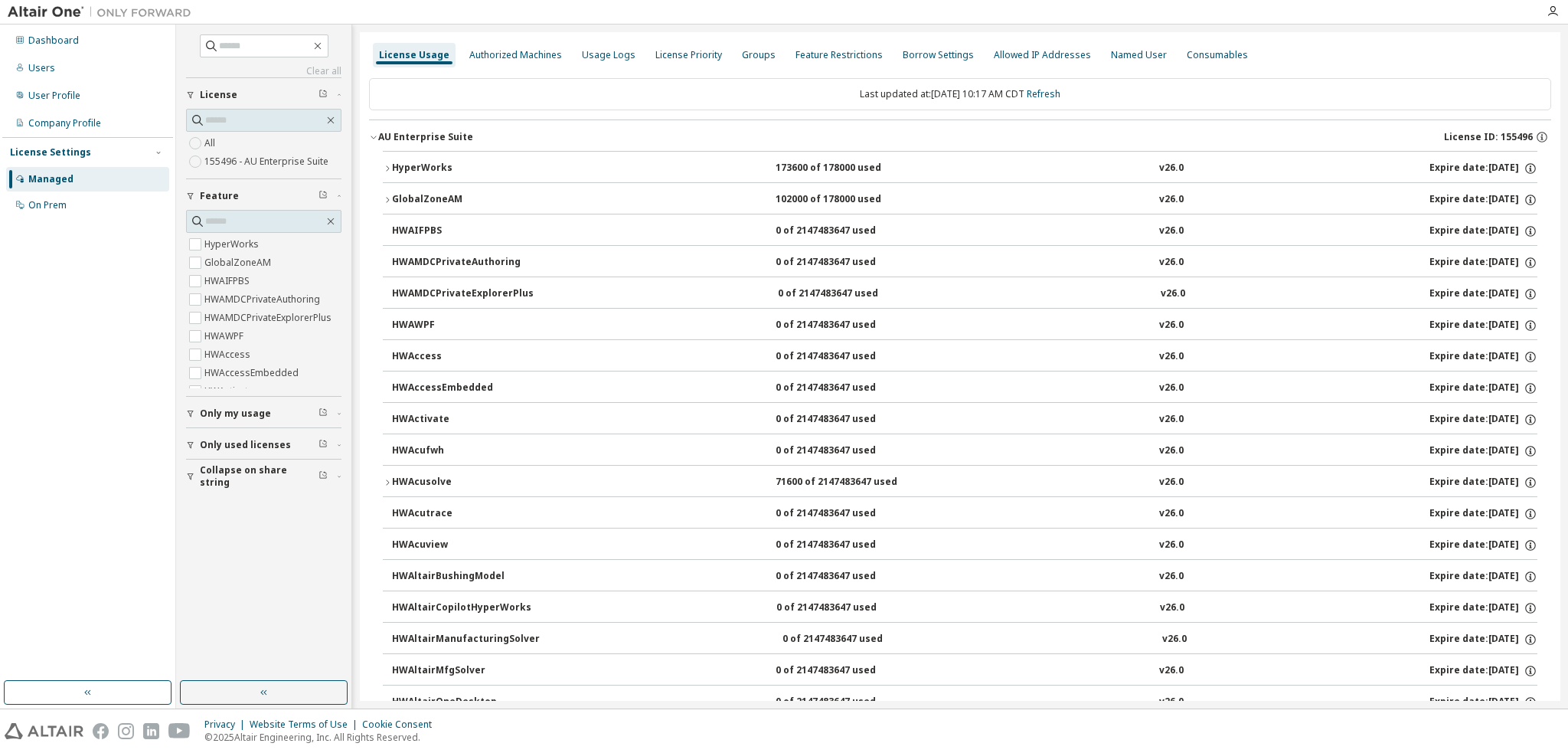
click at [392, 161] on div "HyperWorks" at bounding box center [461, 168] width 138 height 14
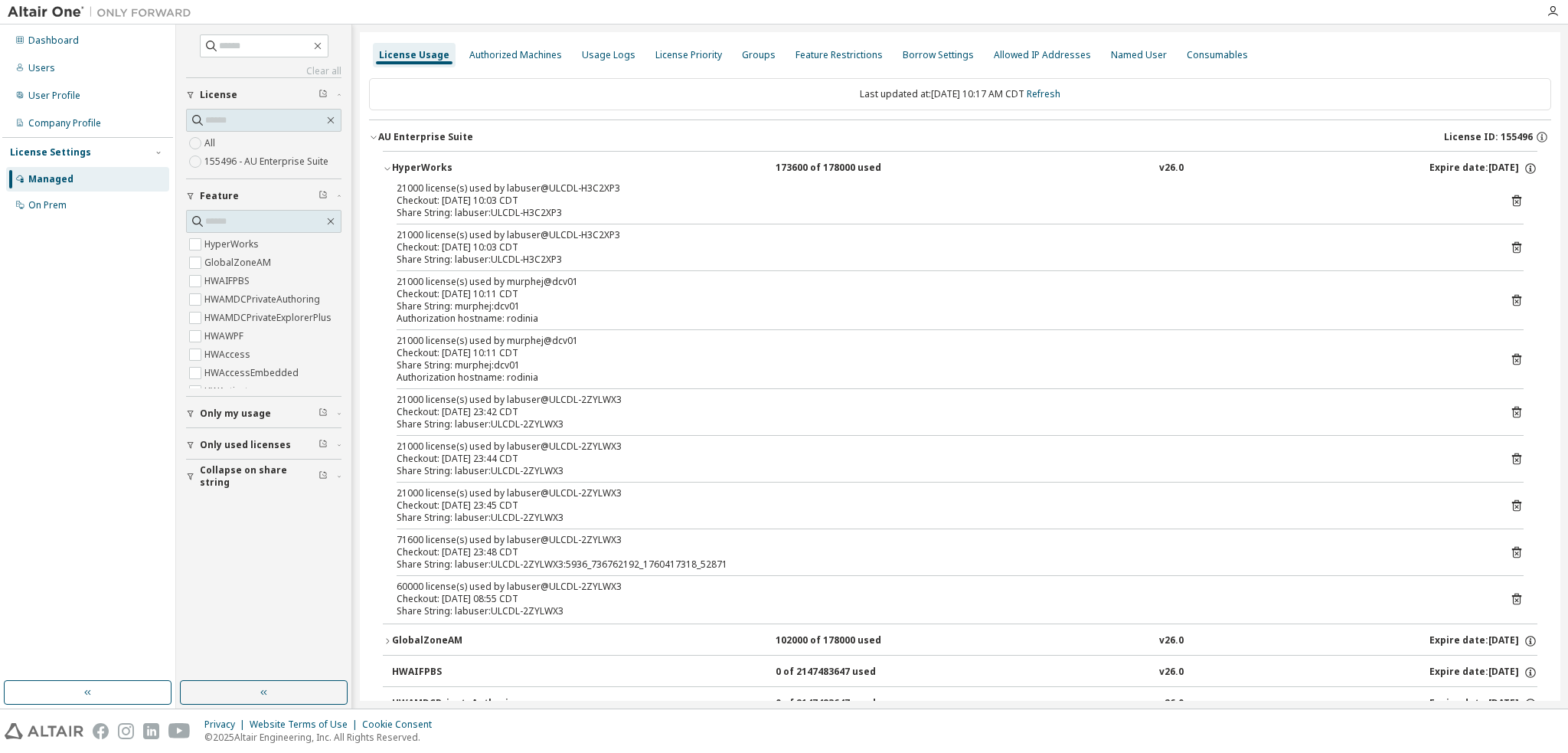
click at [382, 163] on icon "button" at bounding box center [386, 167] width 9 height 9
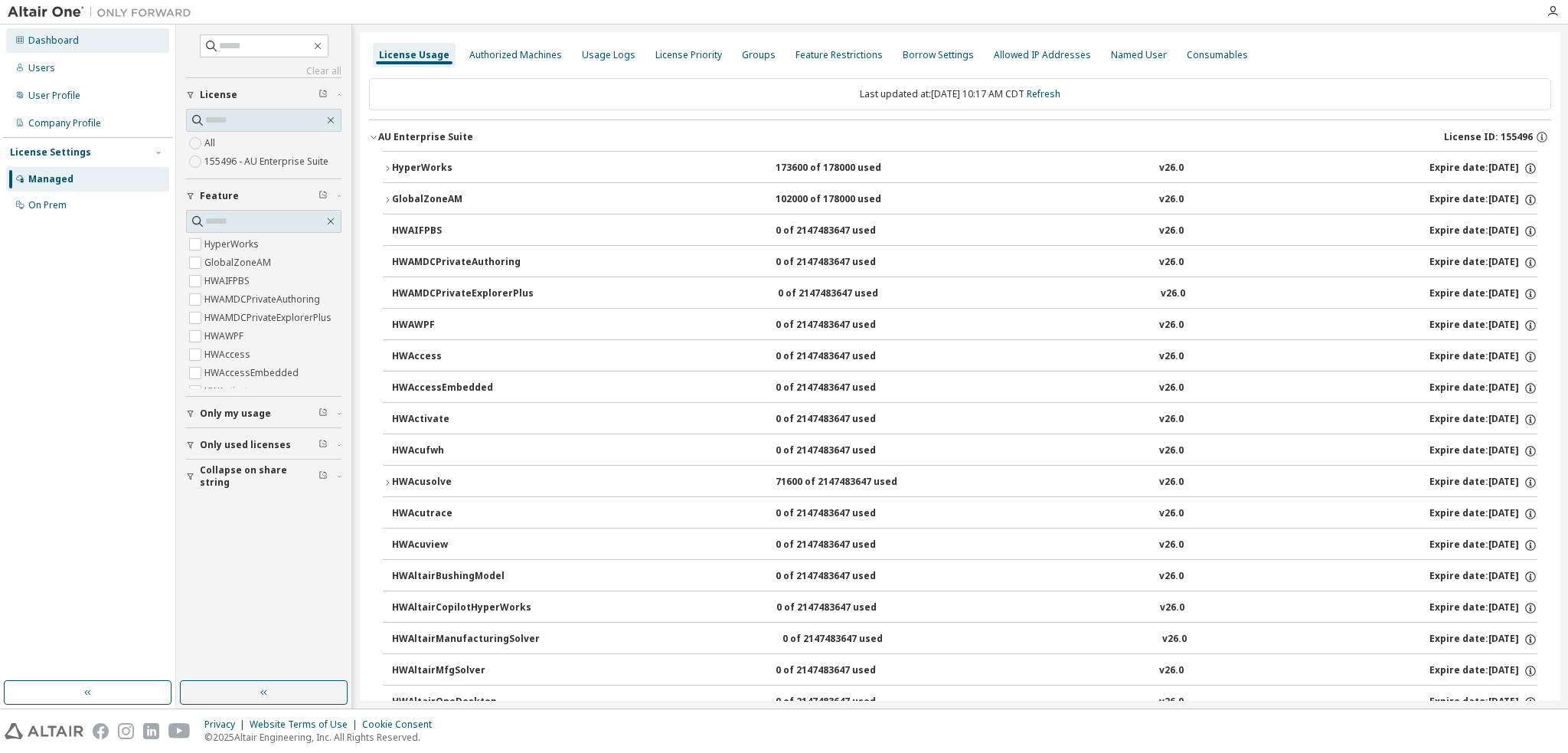
click at [31, 36] on div "Dashboard" at bounding box center [53, 41] width 51 height 12
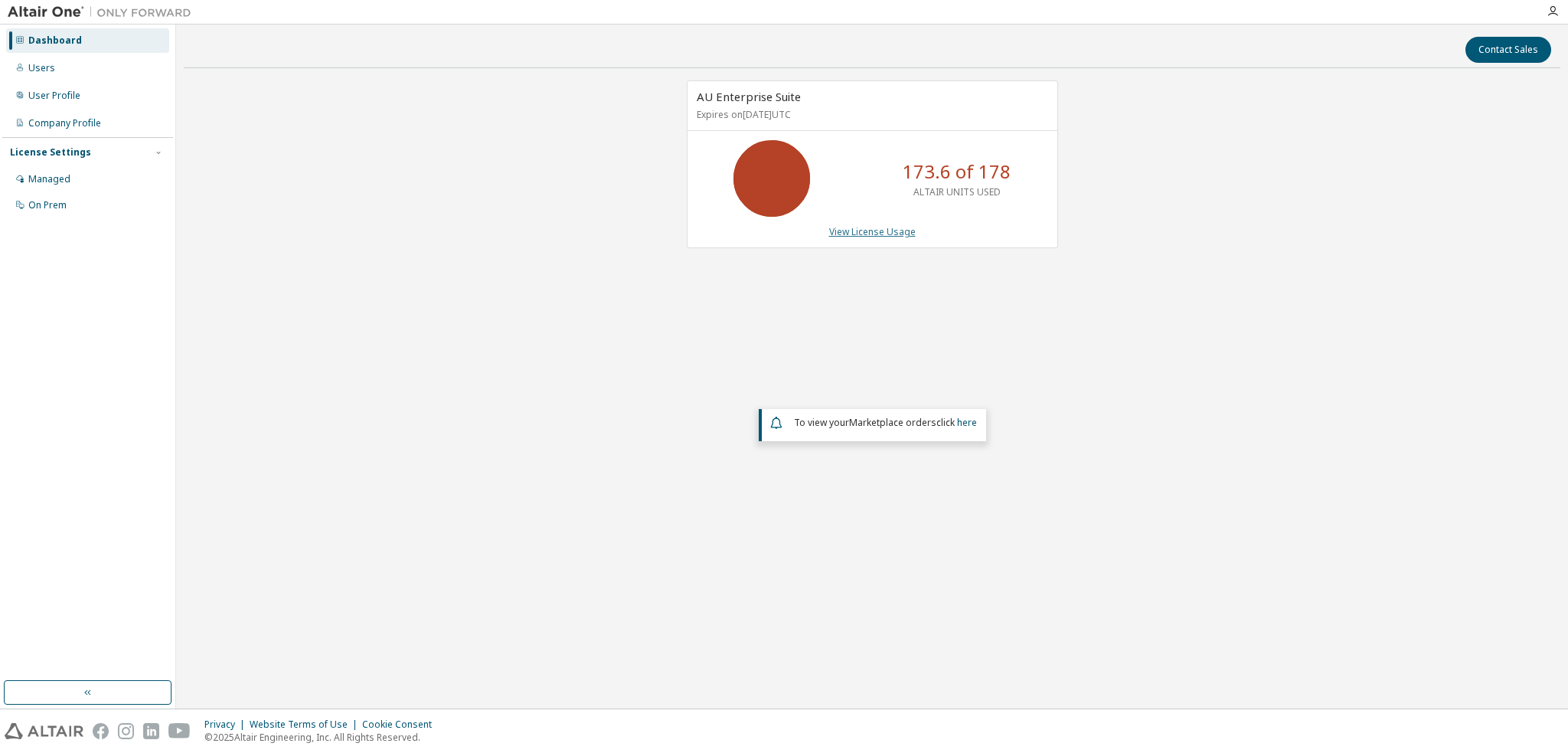
click at [888, 228] on link "View License Usage" at bounding box center [872, 231] width 86 height 13
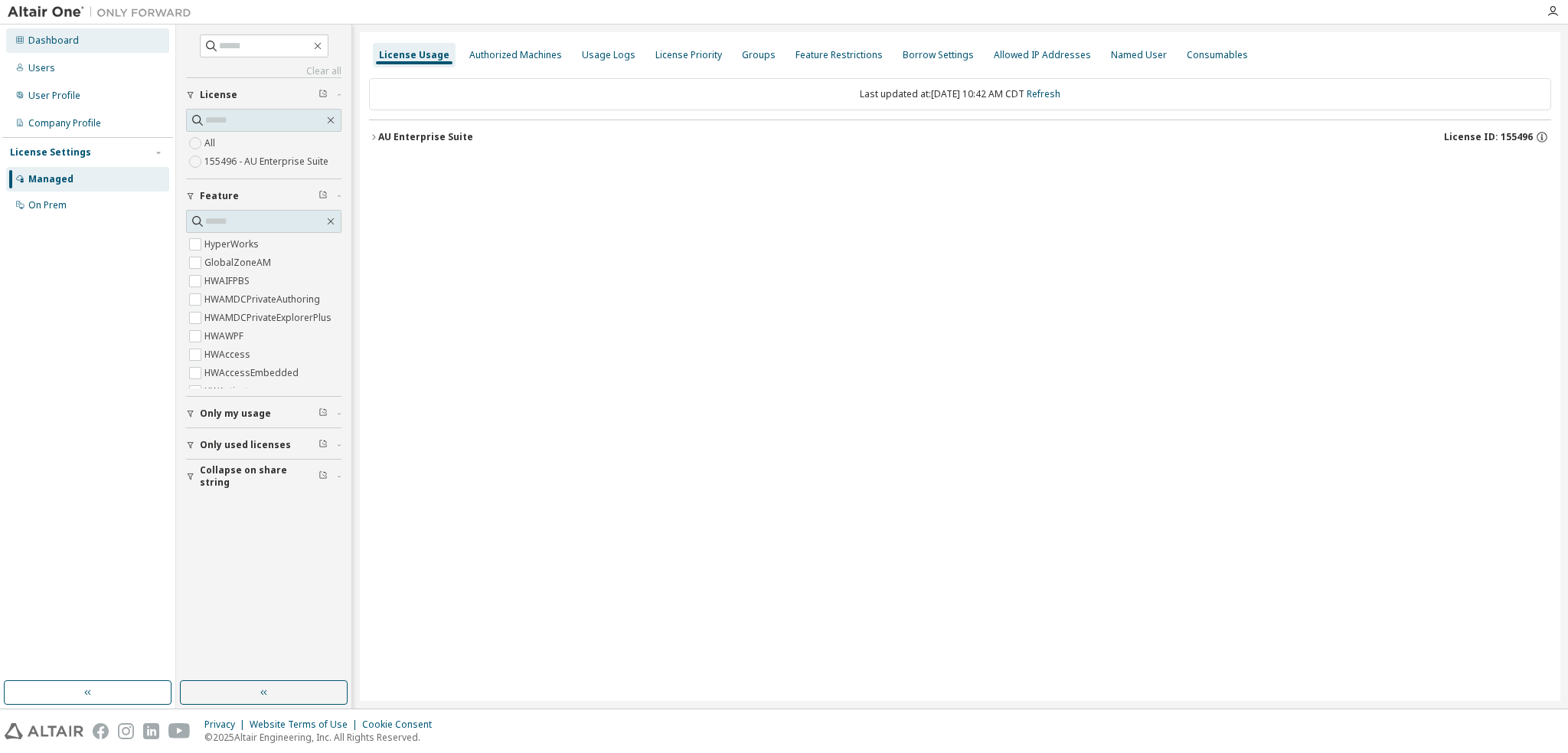
click at [103, 40] on div "Dashboard" at bounding box center [87, 41] width 163 height 25
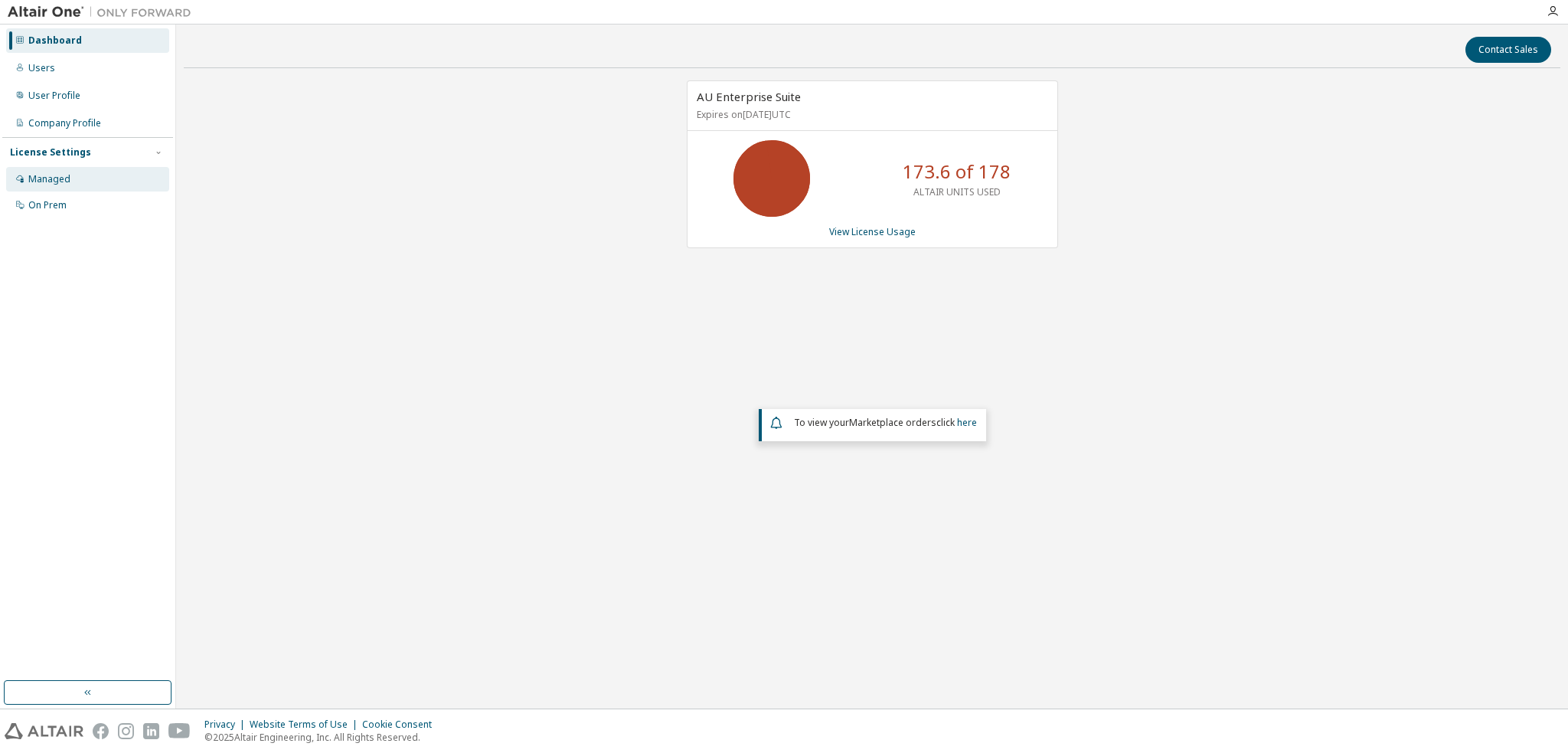
click at [85, 183] on div "Managed" at bounding box center [87, 178] width 163 height 25
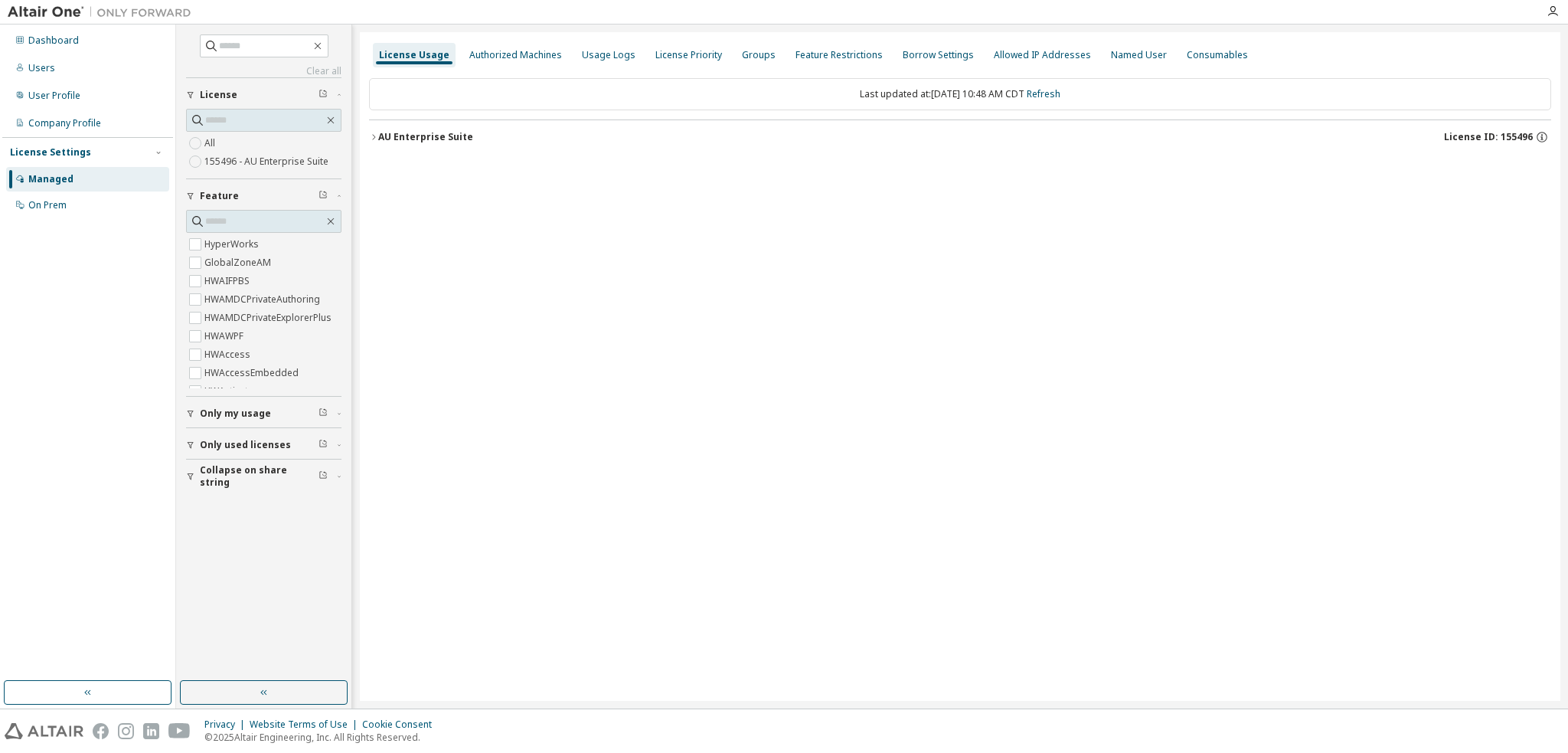
click at [426, 127] on button "AU Enterprise Suite License ID: 155496" at bounding box center [959, 137] width 1182 height 34
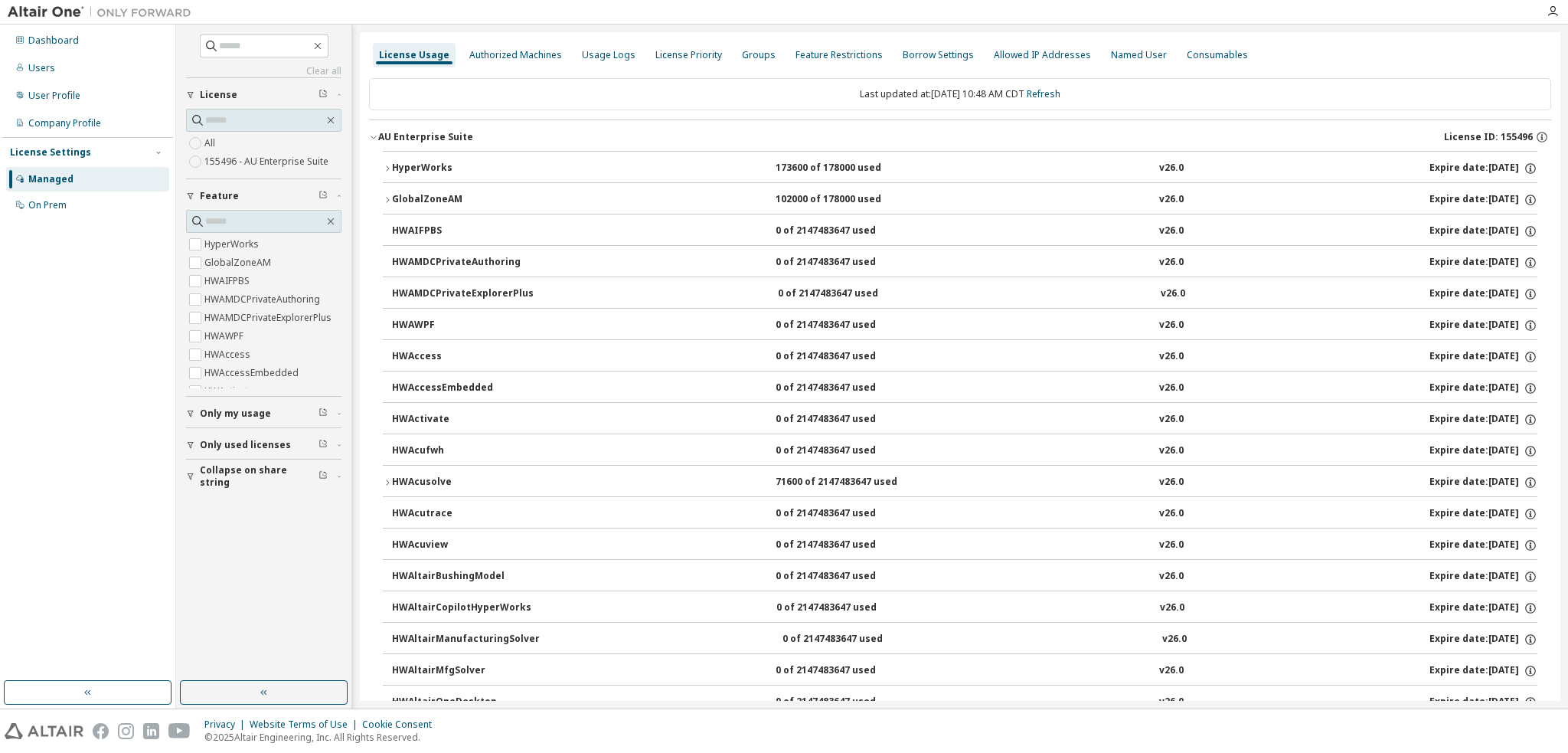
click at [413, 163] on div "HyperWorks" at bounding box center [461, 168] width 138 height 14
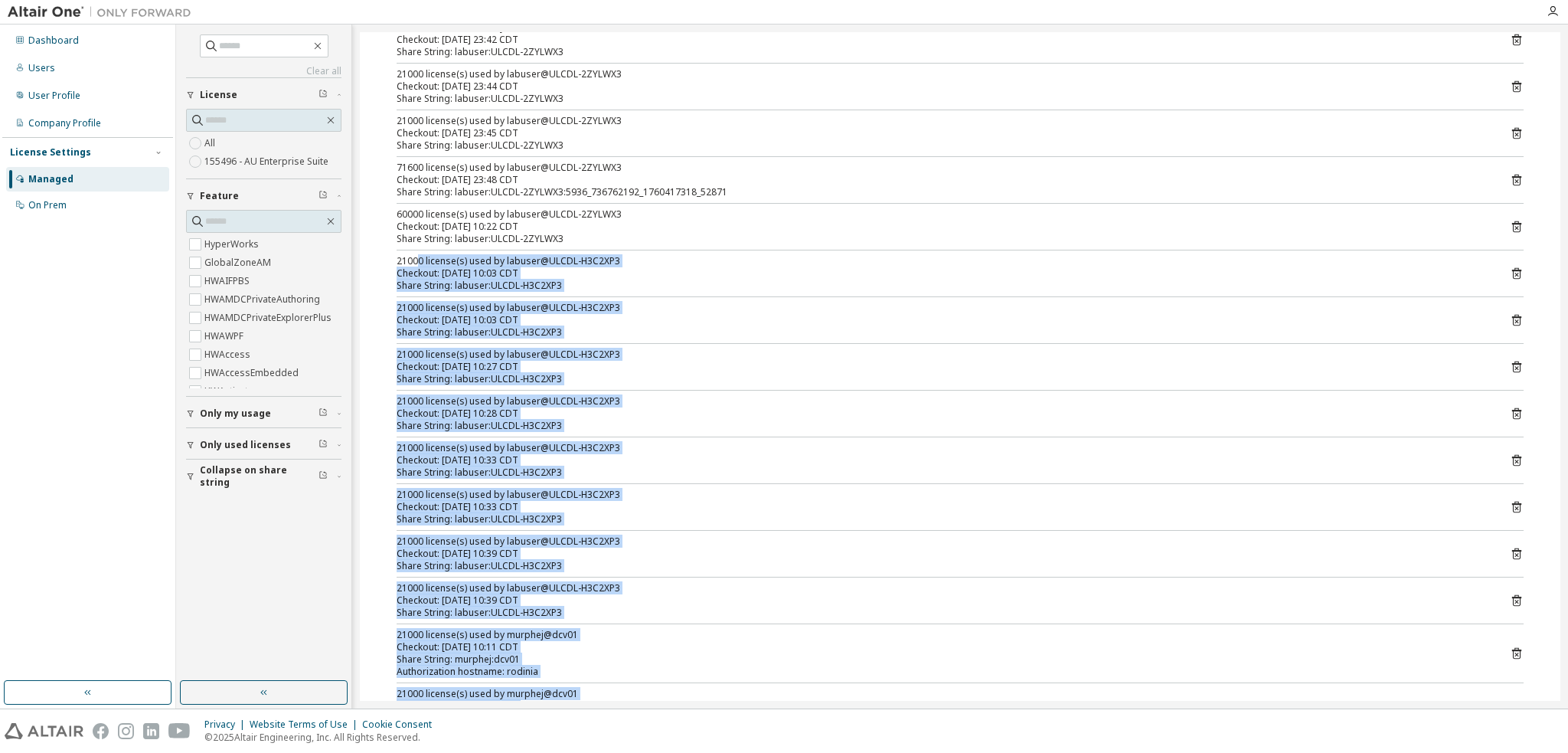
scroll to position [253, 0]
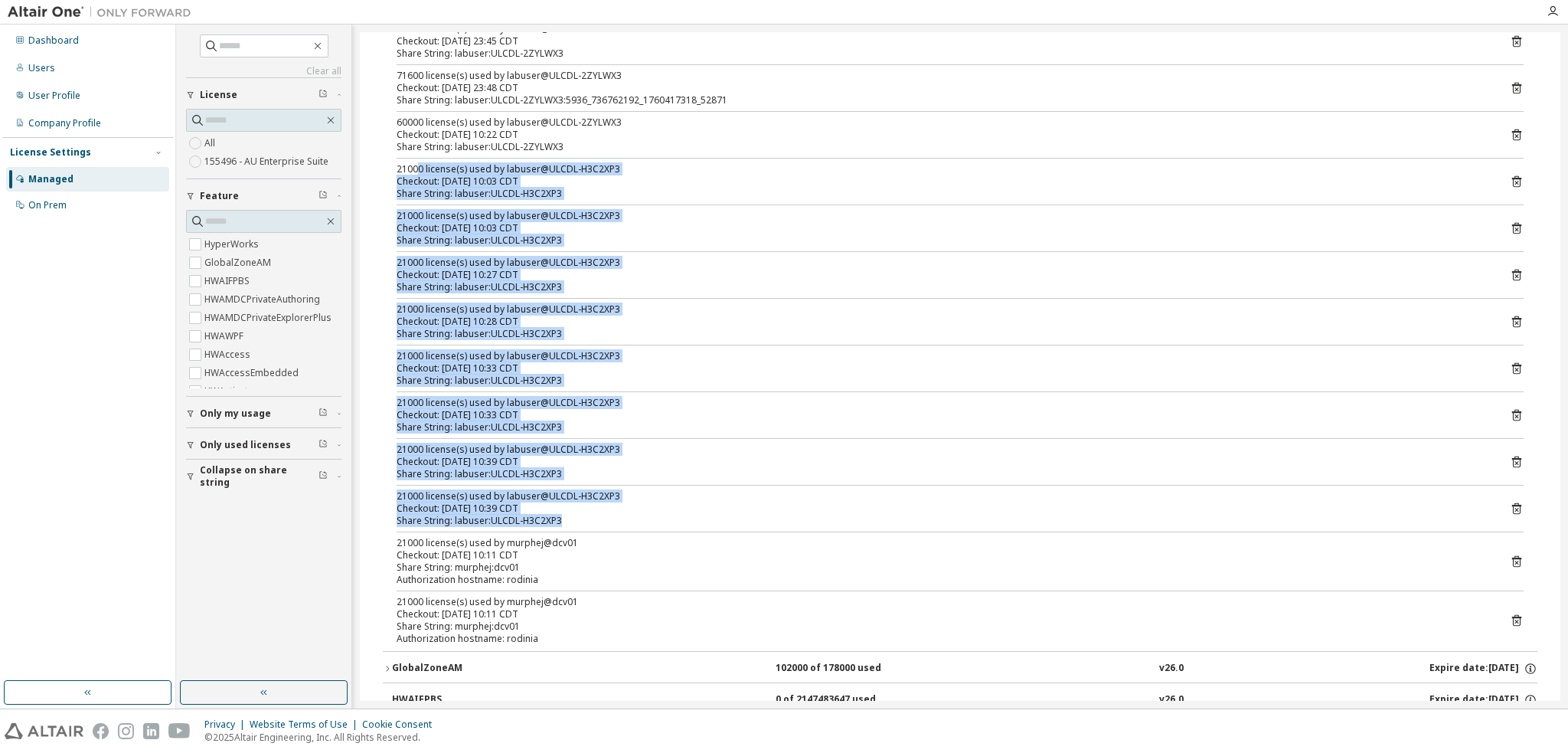
drag, startPoint x: 419, startPoint y: 347, endPoint x: 672, endPoint y: 517, distance: 304.8
click at [672, 517] on div "21000 license(s) used by labuser@ULCDL-2ZYLWX3 Checkout: [DATE] 23:42 CDT Share…" at bounding box center [959, 290] width 1154 height 721
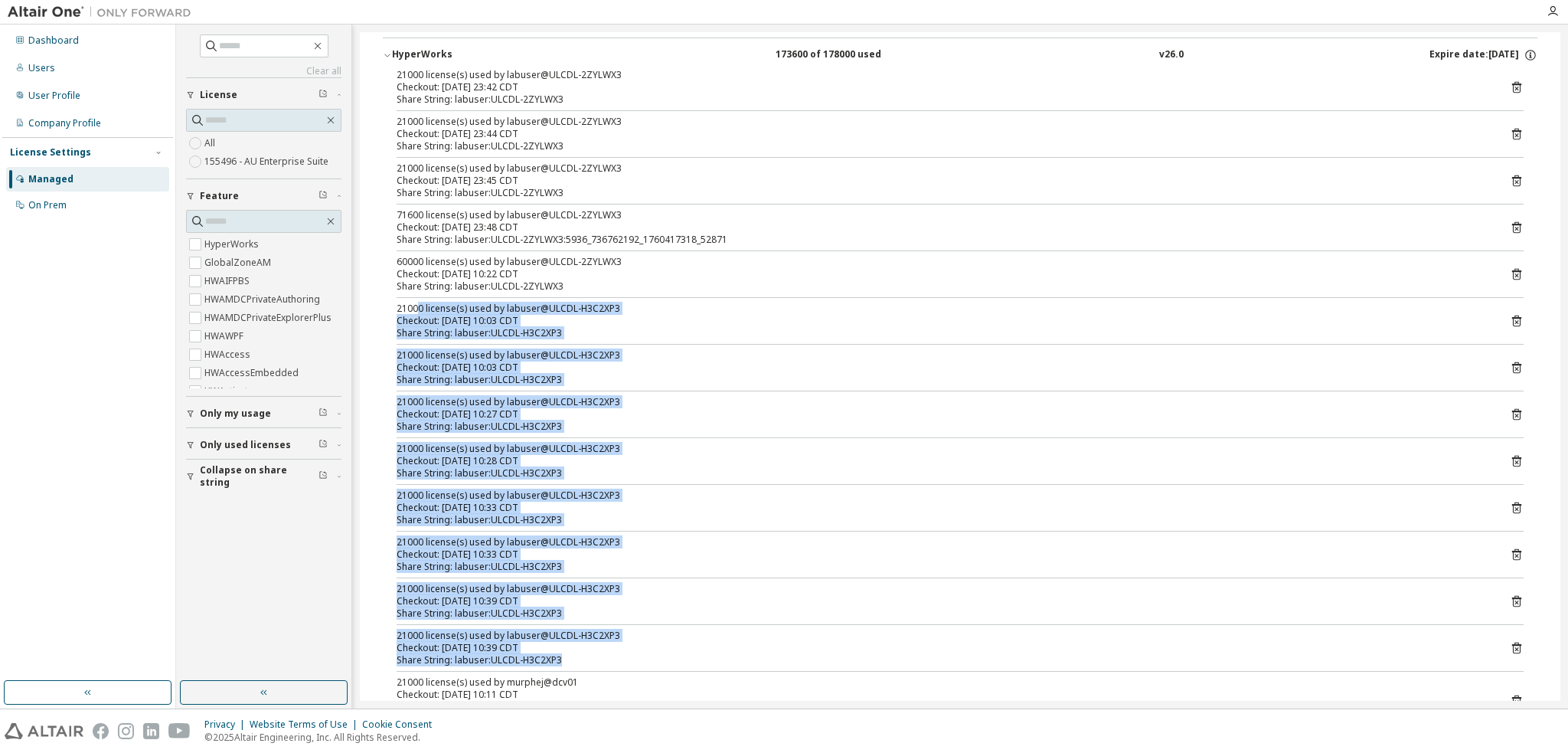
scroll to position [23, 0]
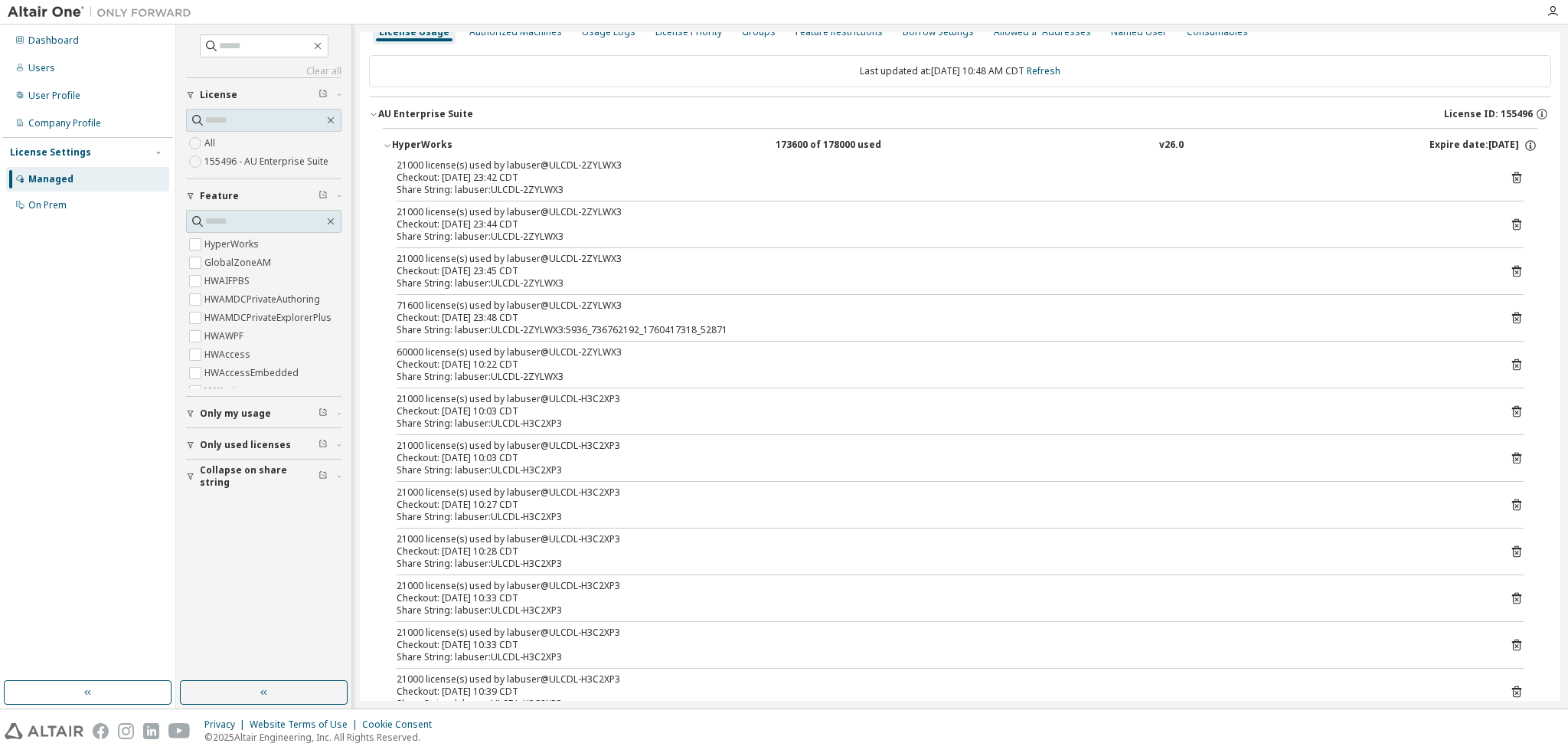
click at [456, 293] on div "21000 license(s) used by labuser@ULCDL-2ZYLWX3 Checkout: [DATE] 23:42 CDT Share…" at bounding box center [959, 520] width 1154 height 721
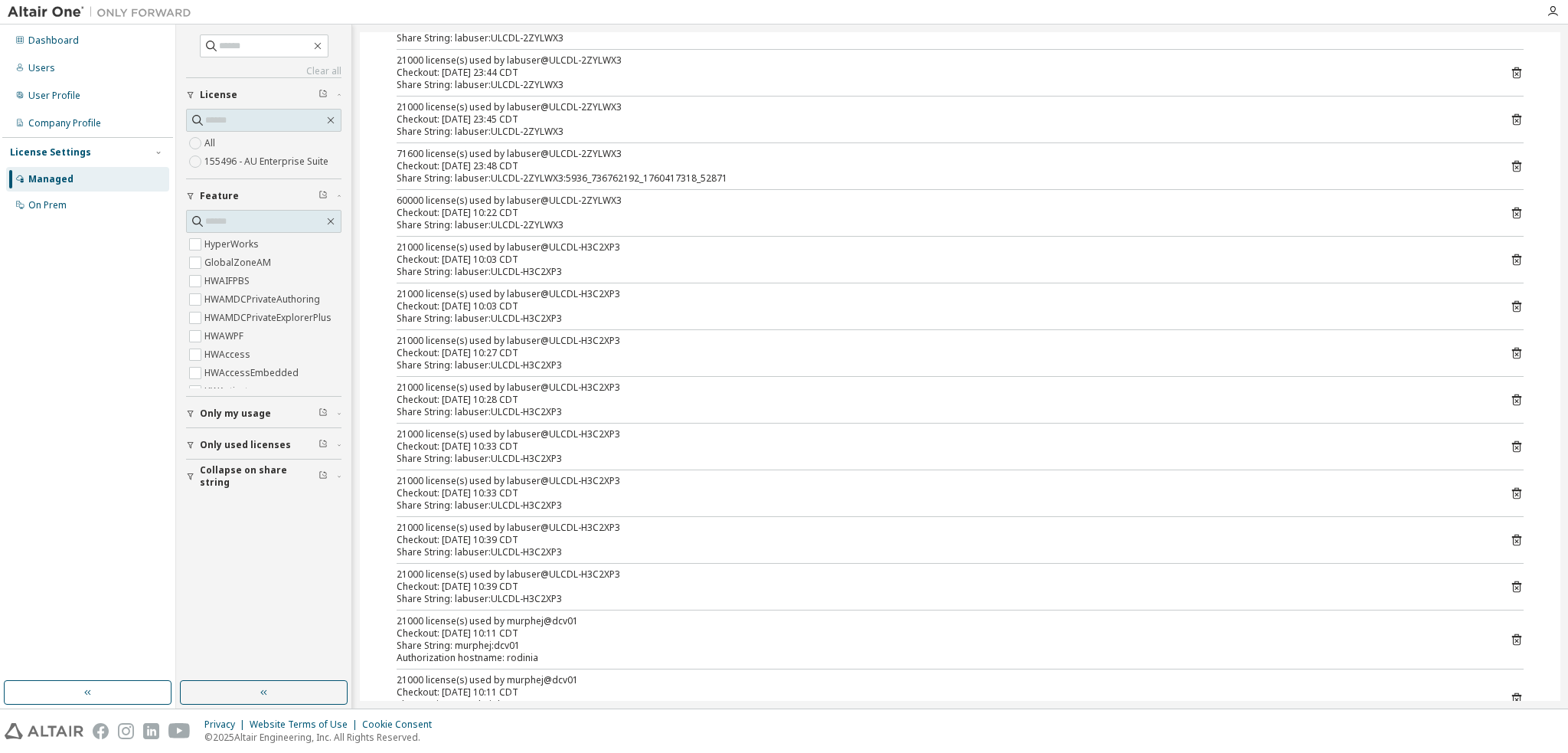
scroll to position [0, 0]
